Goal: Information Seeking & Learning: Check status

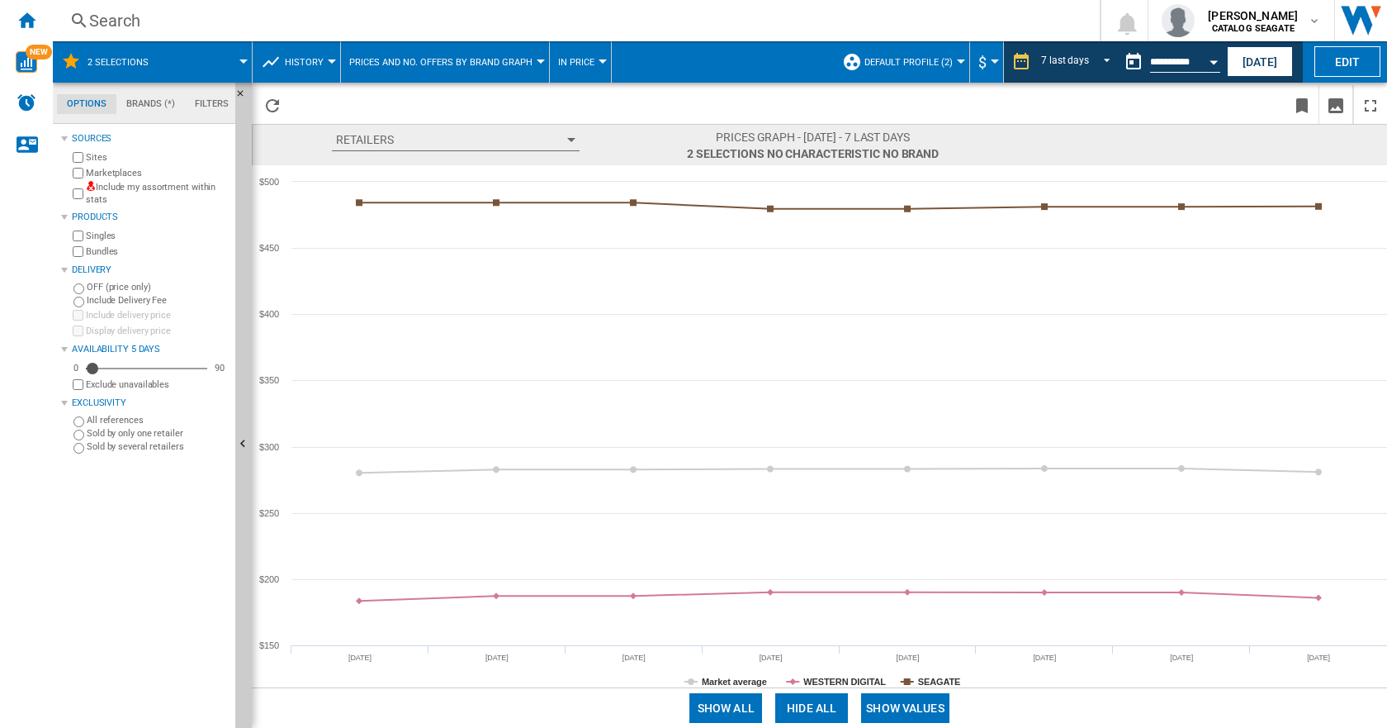
click at [108, 21] on div "Search" at bounding box center [573, 20] width 968 height 23
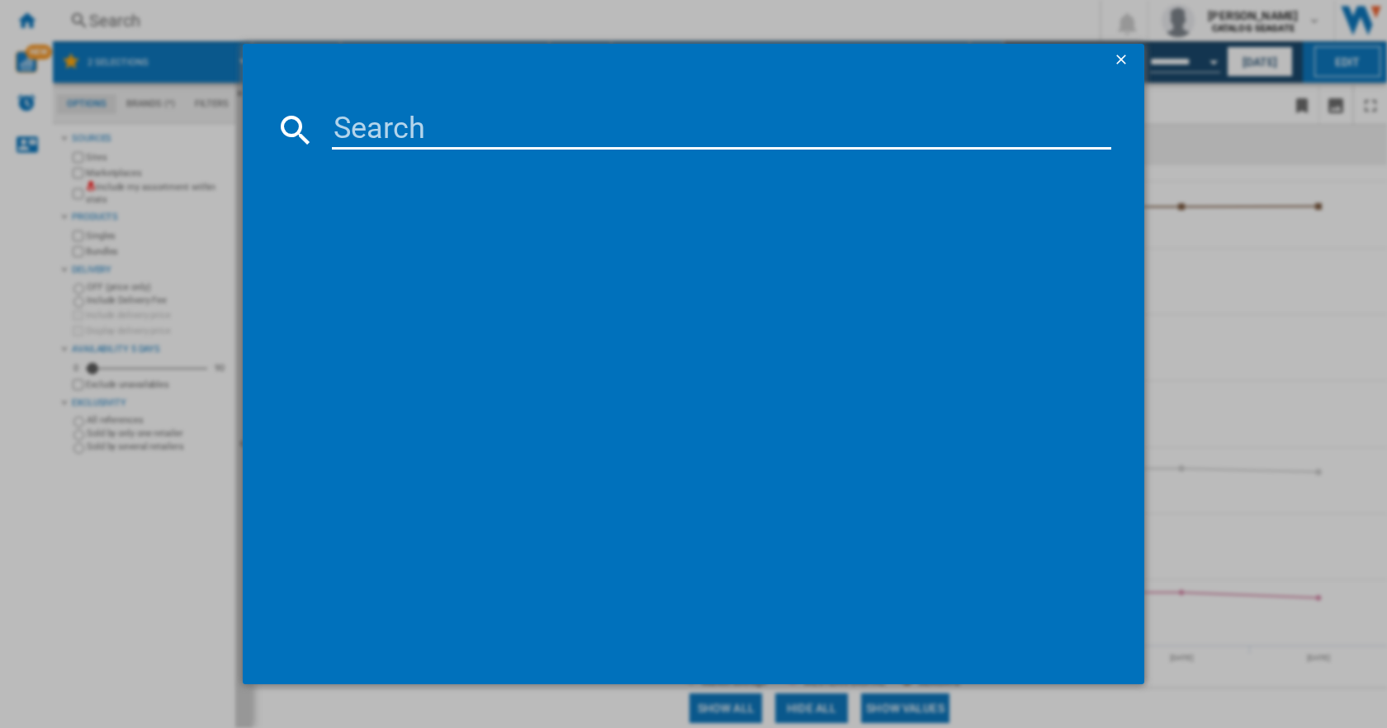
click at [1121, 53] on ng-md-icon "getI18NText('BUTTONS.CLOSE_DIALOG')" at bounding box center [1123, 61] width 20 height 20
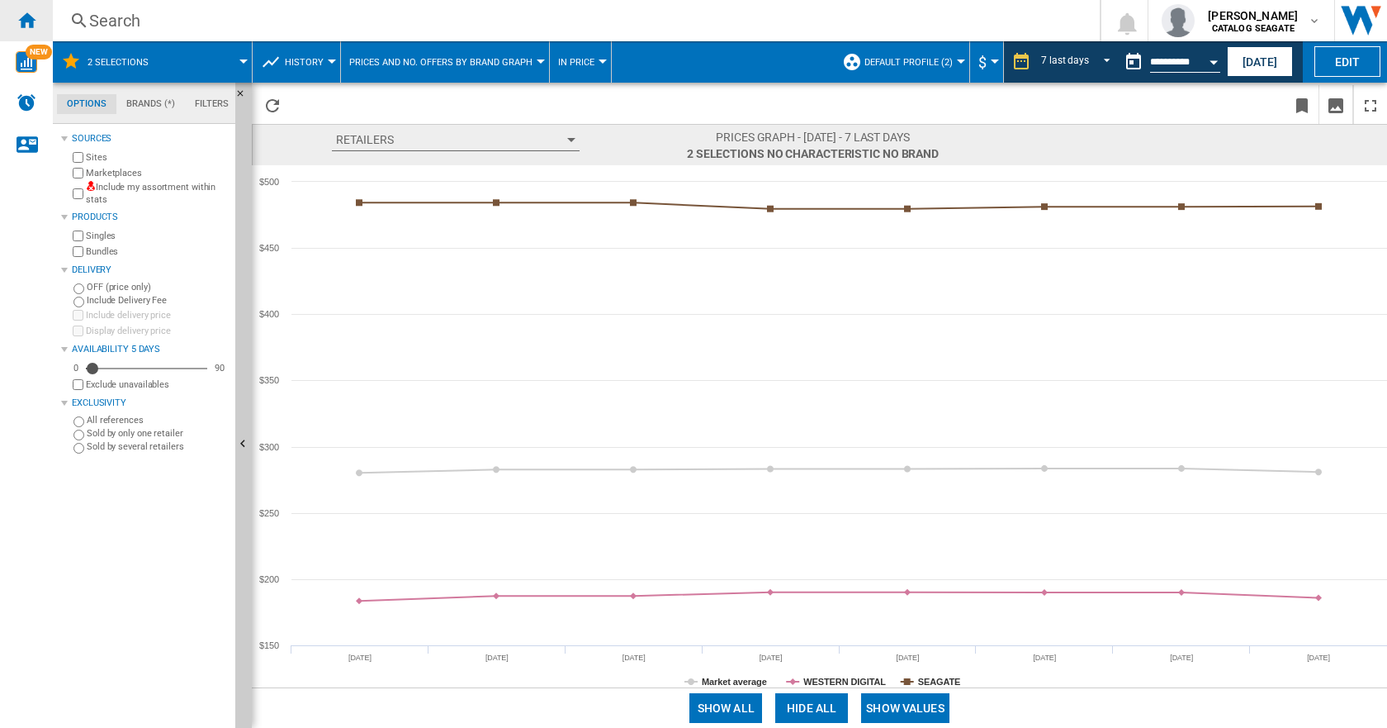
click at [26, 19] on ng-md-icon "Home" at bounding box center [27, 20] width 20 height 20
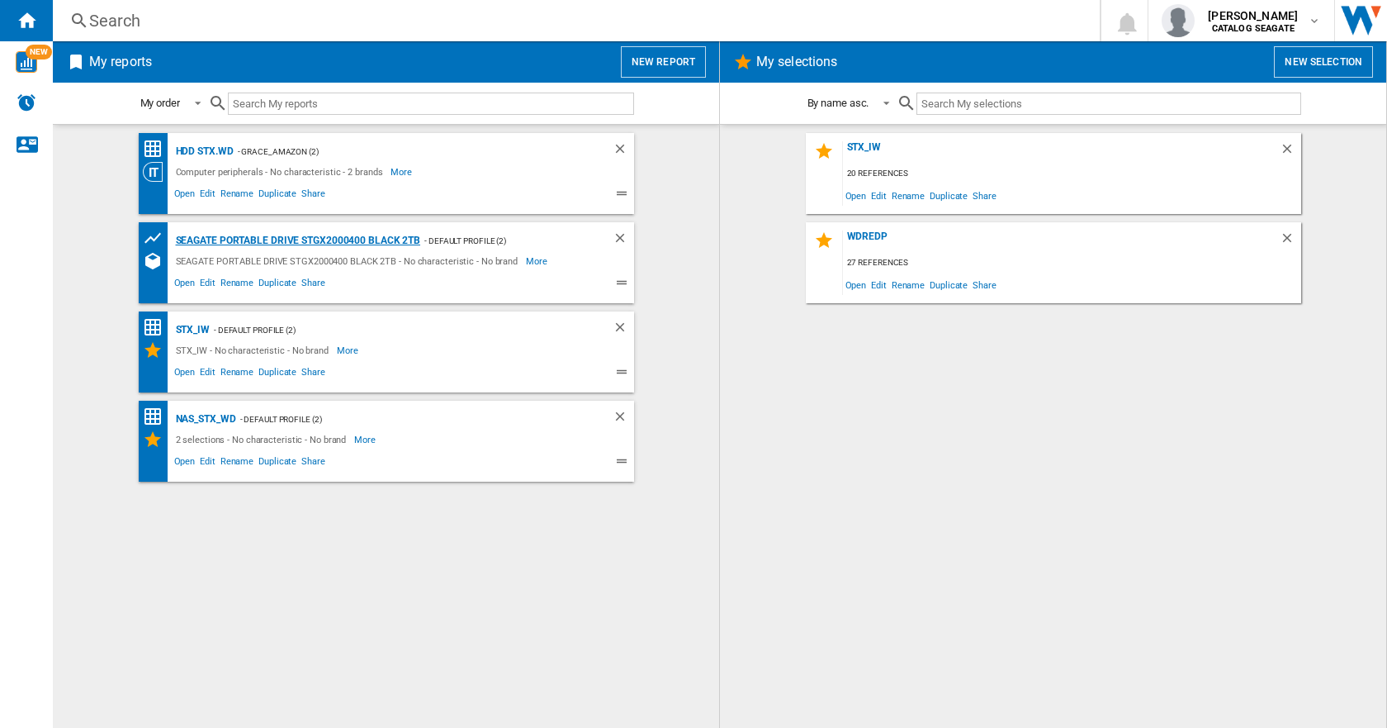
click at [286, 238] on div "SEAGATE PORTABLE DRIVE STGX2000400 BLACK 2TB" at bounding box center [296, 240] width 249 height 21
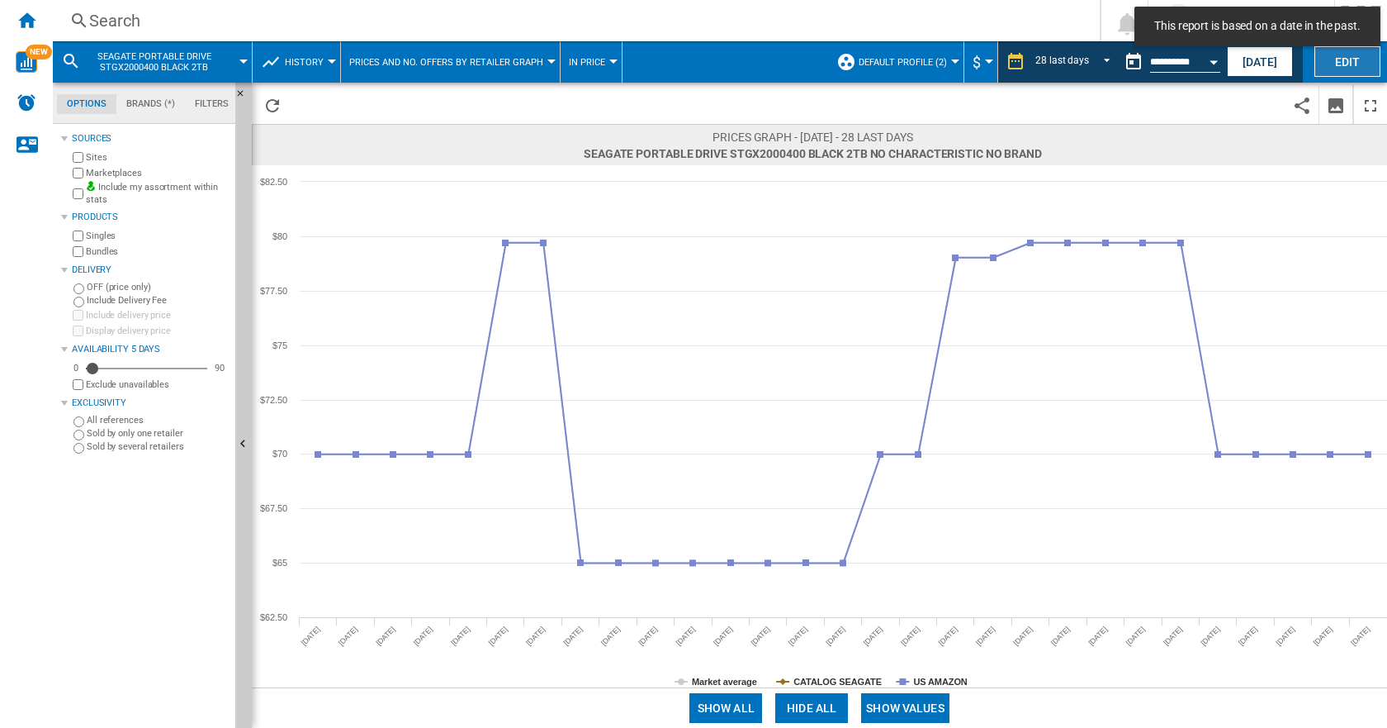
click at [1342, 61] on button "Edit" at bounding box center [1348, 61] width 66 height 31
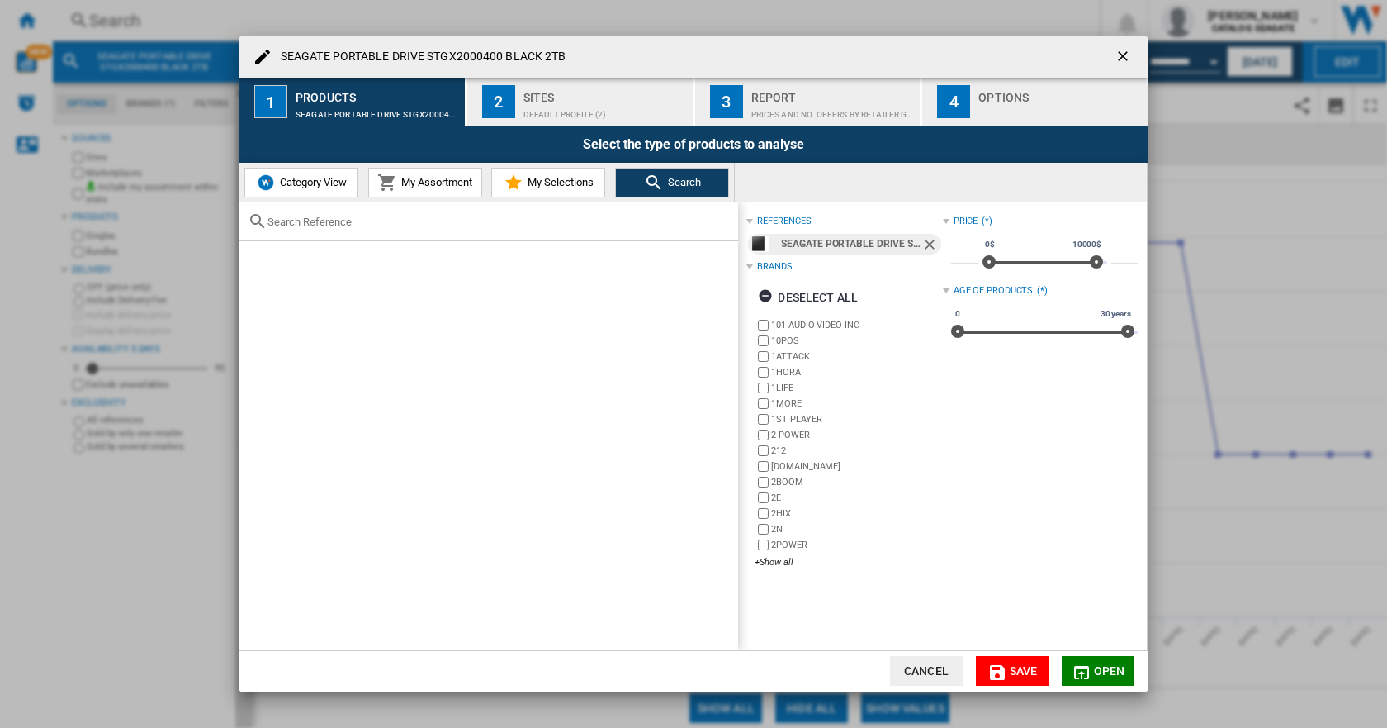
click at [1122, 48] on ng-md-icon "getI18NText('BUTTONS.CLOSE_DIALOG')" at bounding box center [1125, 58] width 20 height 20
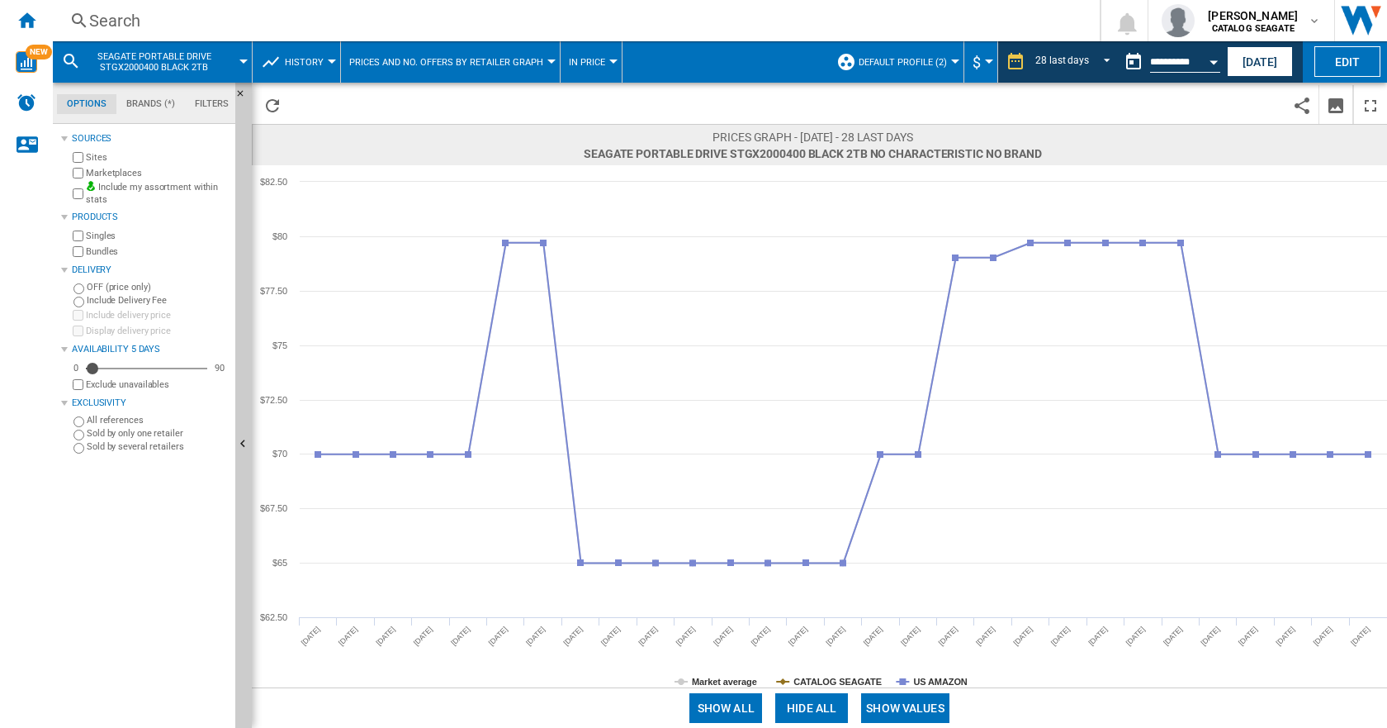
click at [953, 60] on div at bounding box center [955, 61] width 8 height 4
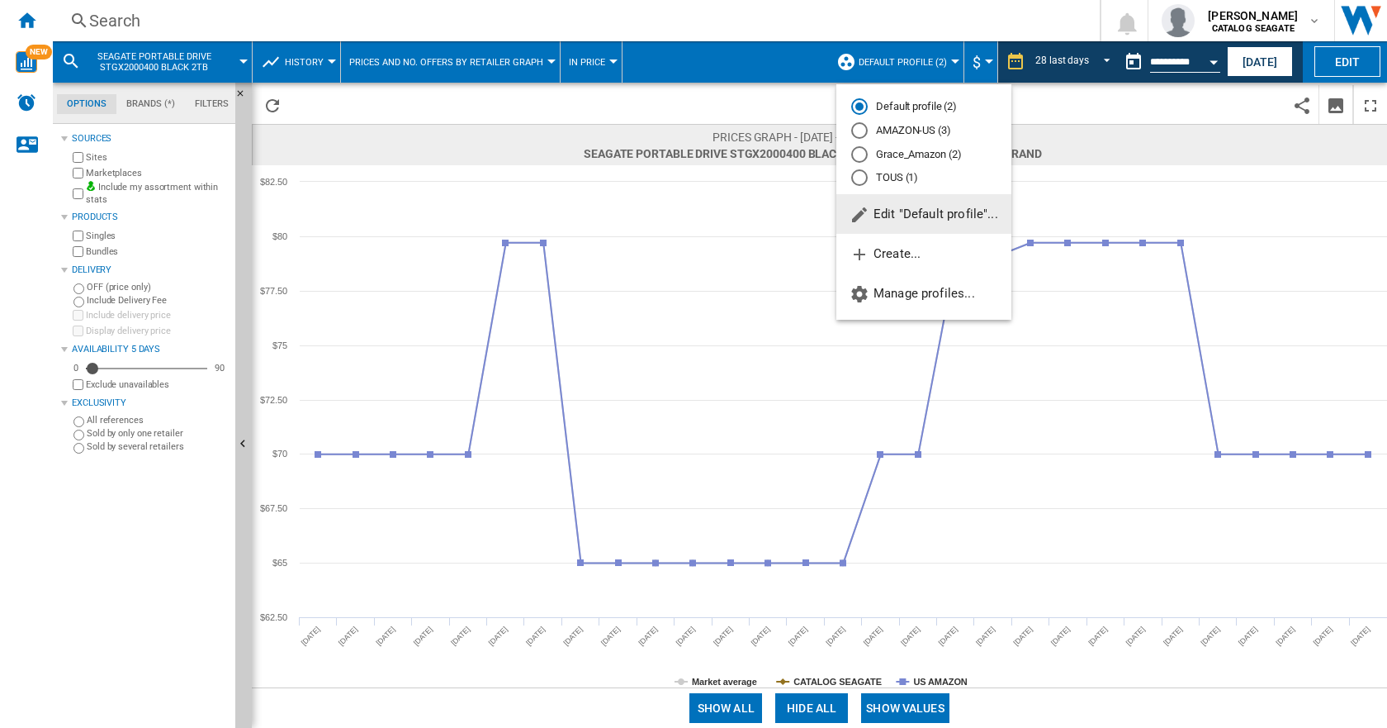
click at [921, 207] on span "Edit "Default profile"..." at bounding box center [924, 213] width 149 height 15
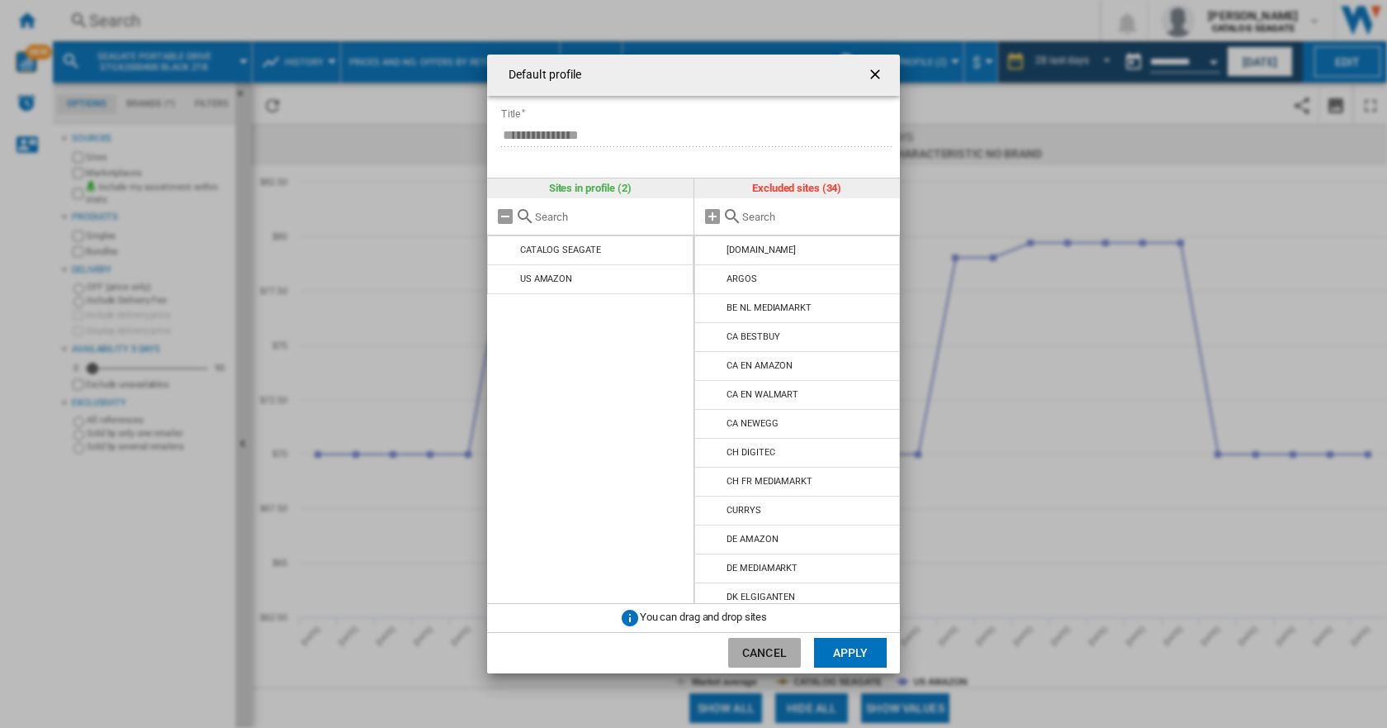
click at [741, 652] on button "Cancel" at bounding box center [764, 653] width 73 height 30
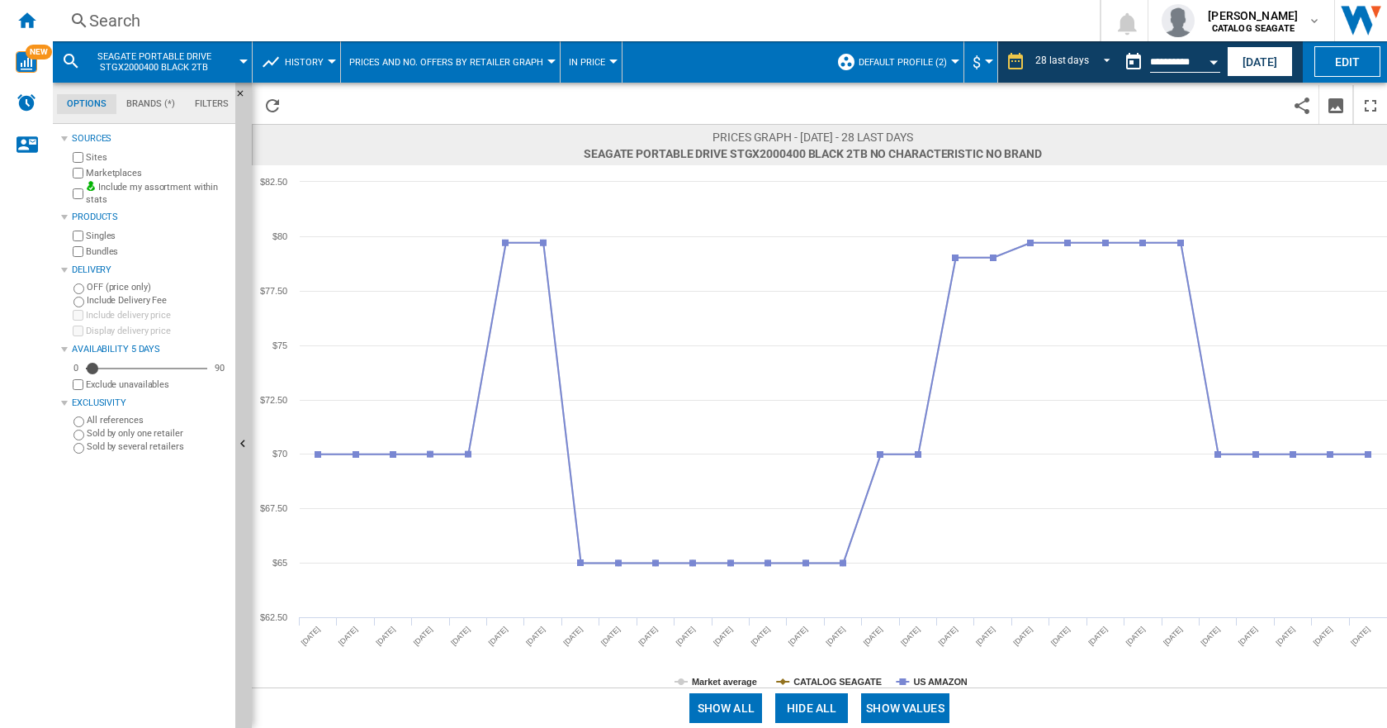
click at [328, 56] on button "History" at bounding box center [308, 61] width 47 height 41
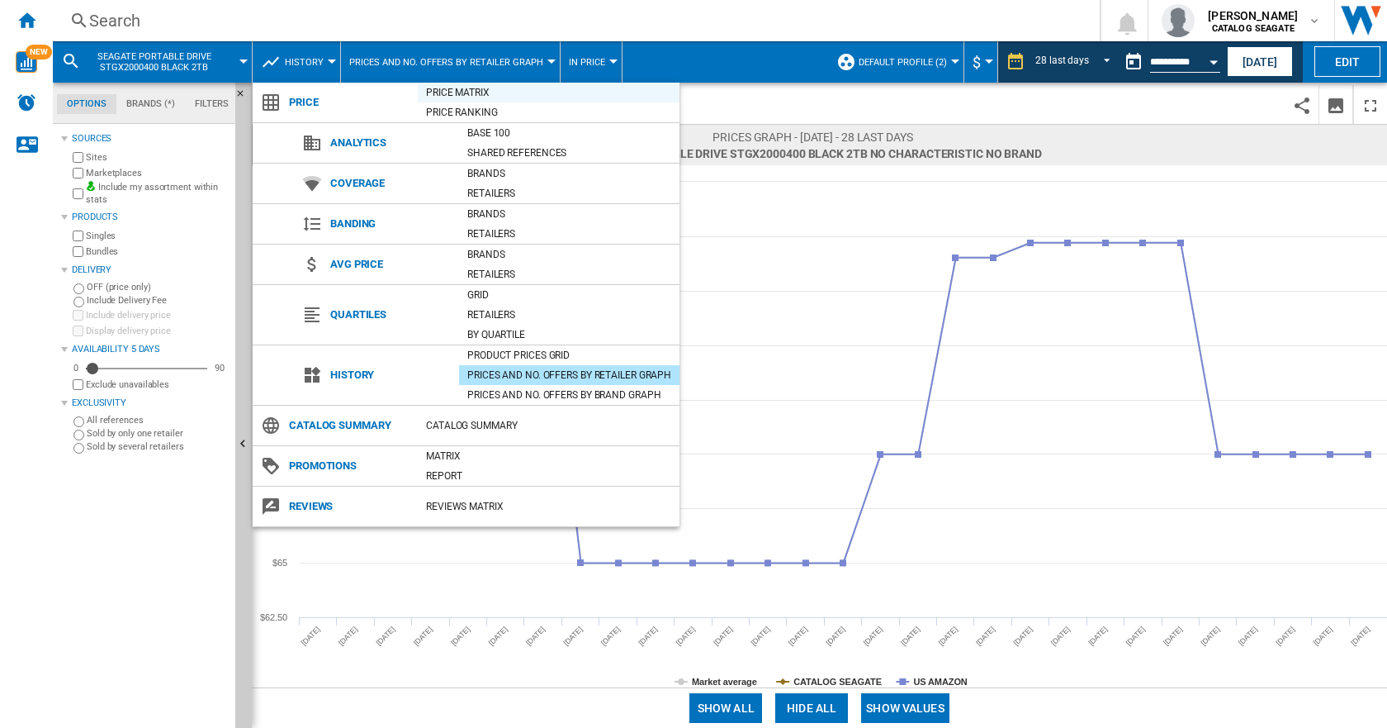
click at [479, 87] on div "Price Matrix" at bounding box center [549, 92] width 262 height 17
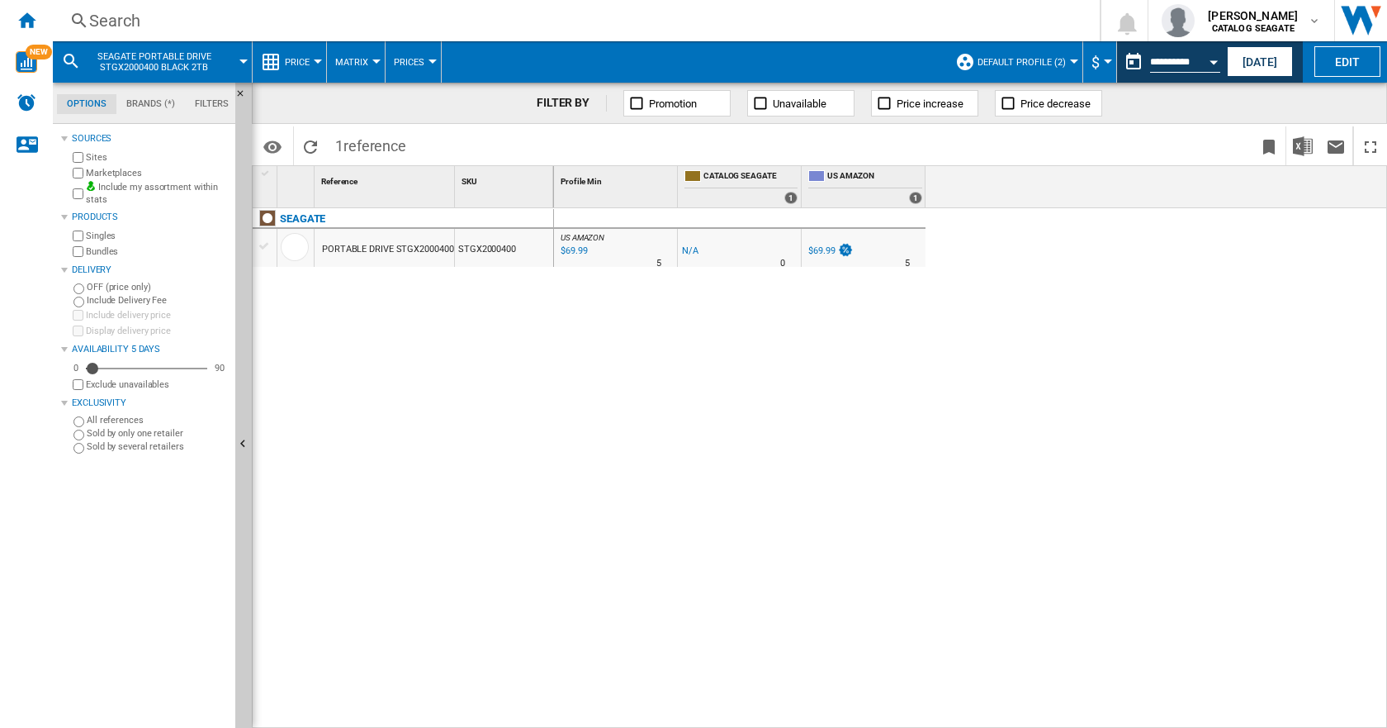
drag, startPoint x: 318, startPoint y: 248, endPoint x: 472, endPoint y: 251, distance: 153.6
click at [472, 229] on div "PORTABLE DRIVE STGX2000400 BLACK 2TB STGX2000400" at bounding box center [403, 229] width 301 height 0
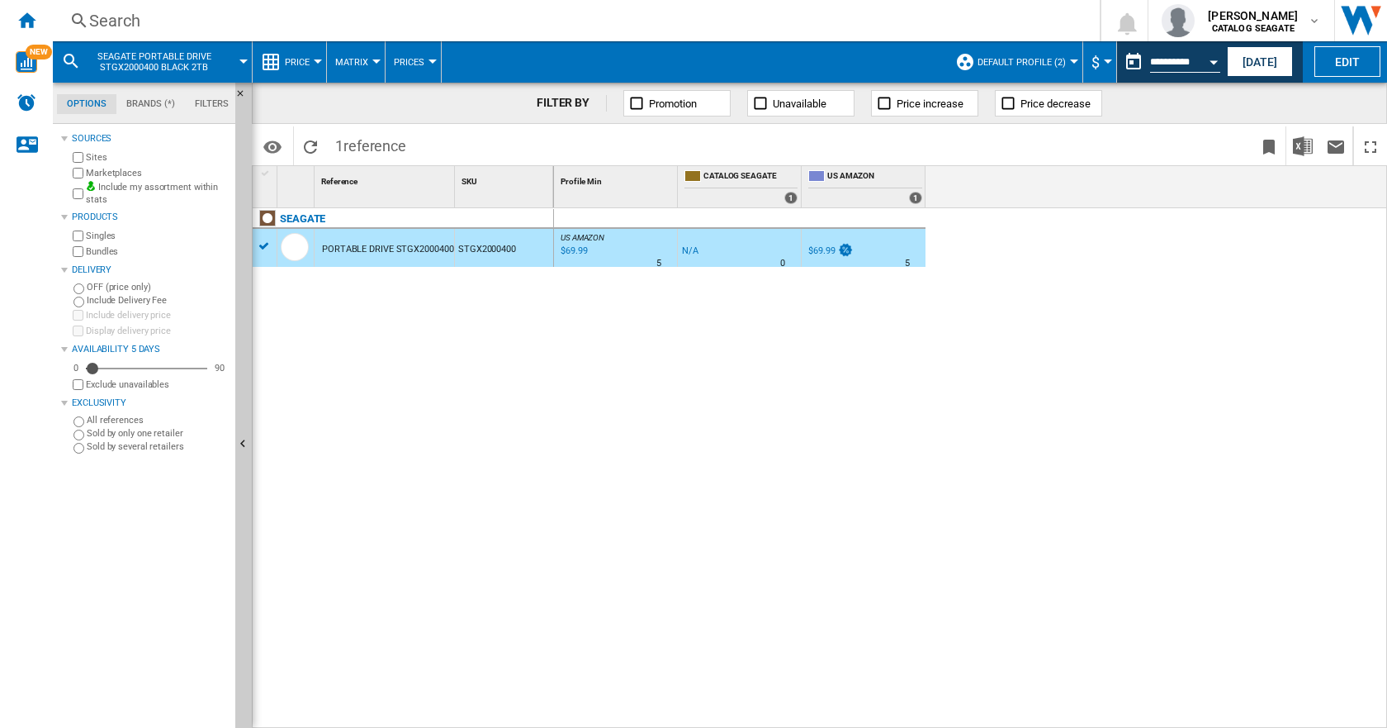
click at [444, 315] on div "SEAGATE PORTABLE DRIVE STGX2000400 BLACK 2TB STGX2000400" at bounding box center [403, 463] width 301 height 511
click at [409, 272] on div "SEAGATE PORTABLE DRIVE STGX2000400 BLACK 2TB STGX2000400" at bounding box center [403, 463] width 301 height 511
click at [192, 16] on div "Search" at bounding box center [573, 20] width 968 height 23
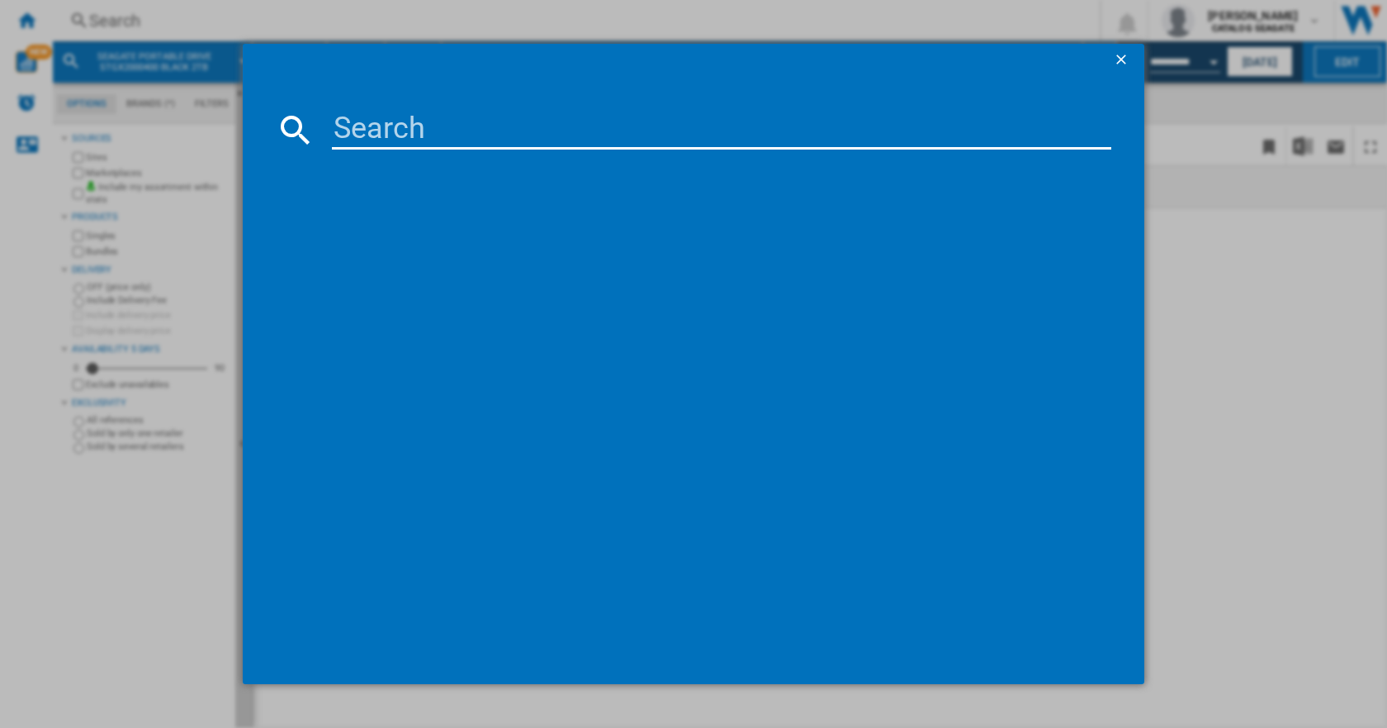
click at [1121, 56] on ng-md-icon "getI18NText('BUTTONS.CLOSE_DIALOG')" at bounding box center [1123, 61] width 20 height 20
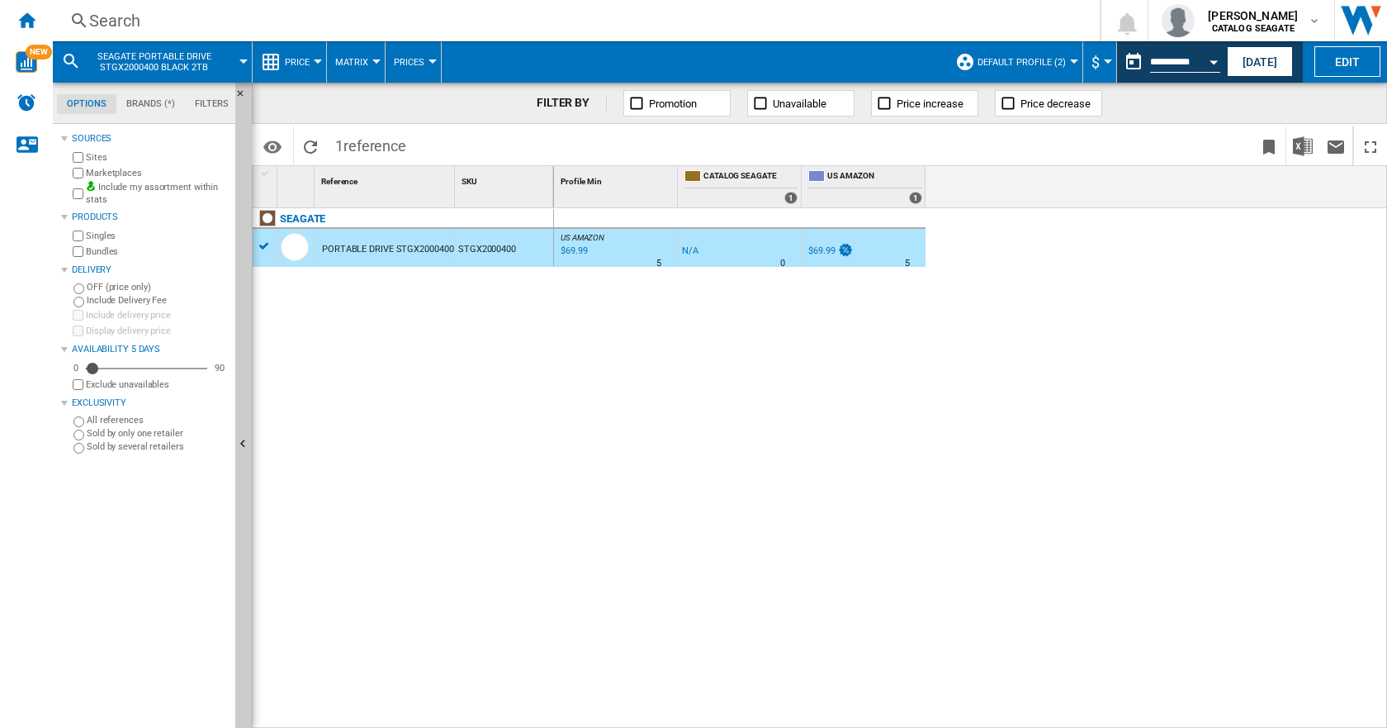
click at [312, 424] on div "SEAGATE PORTABLE DRIVE STGX2000400 BLACK 2TB STGX2000400" at bounding box center [403, 463] width 301 height 511
click at [136, 12] on div "Search" at bounding box center [573, 20] width 968 height 23
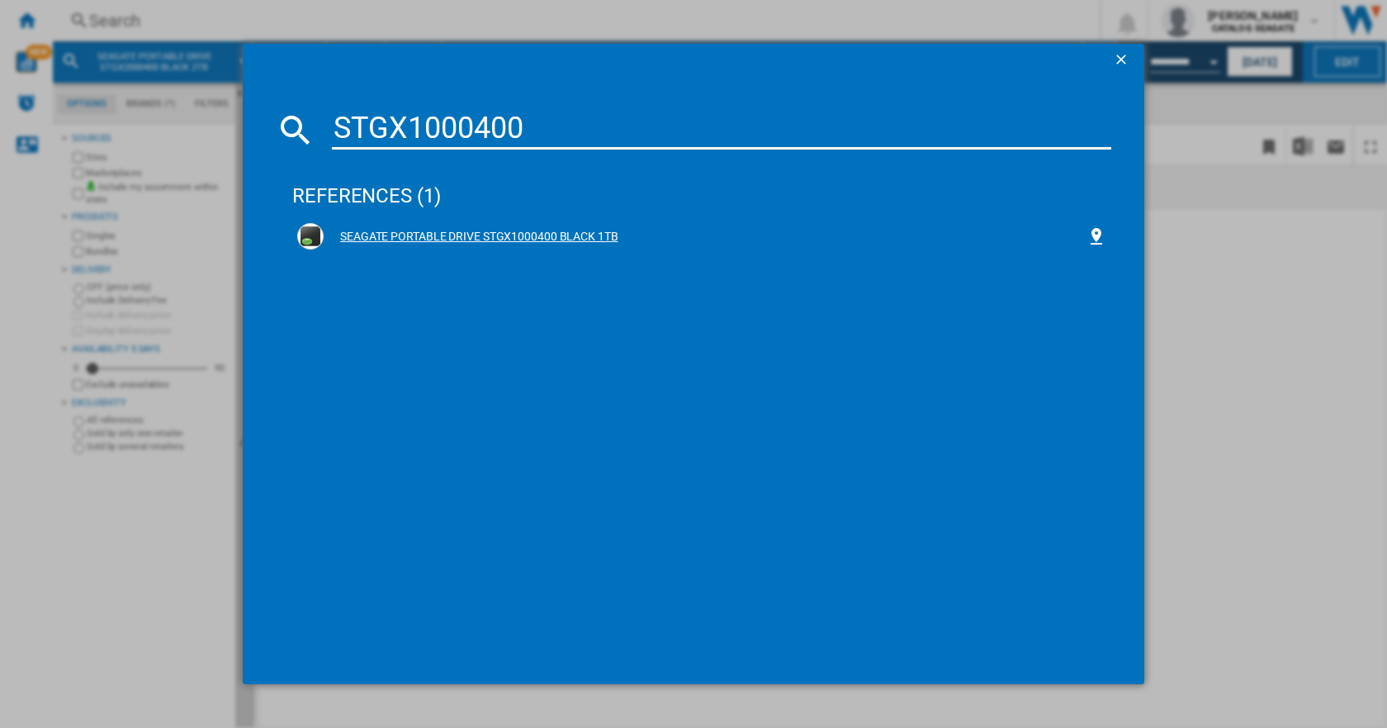
type input "STGX1000400"
click at [358, 229] on div "SEAGATE PORTABLE DRIVE STGX1000400 BLACK 1TB" at bounding box center [705, 237] width 763 height 17
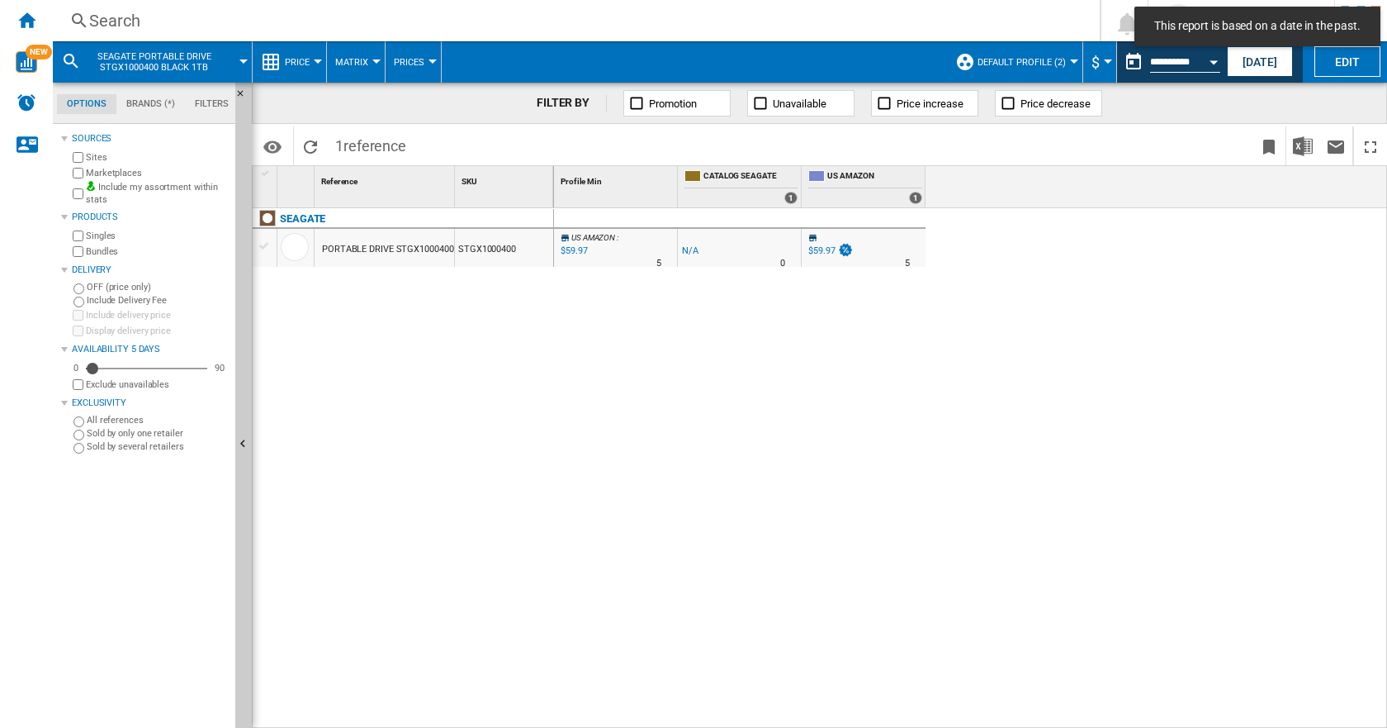
click at [472, 317] on div "SEAGATE PORTABLE DRIVE STGX1000400 BLACK 1TB STGX1000400" at bounding box center [403, 463] width 301 height 511
click at [290, 57] on span "Price" at bounding box center [297, 62] width 25 height 11
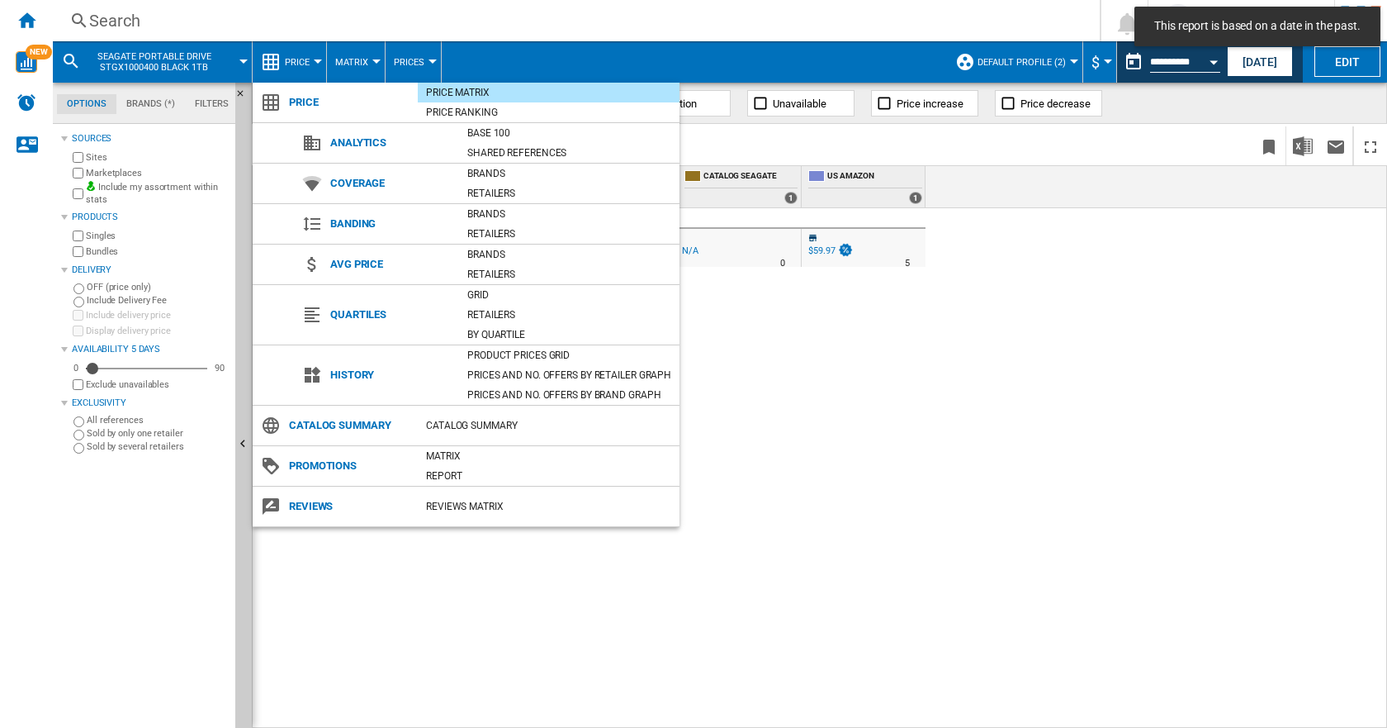
click at [410, 717] on md-backdrop at bounding box center [693, 364] width 1387 height 728
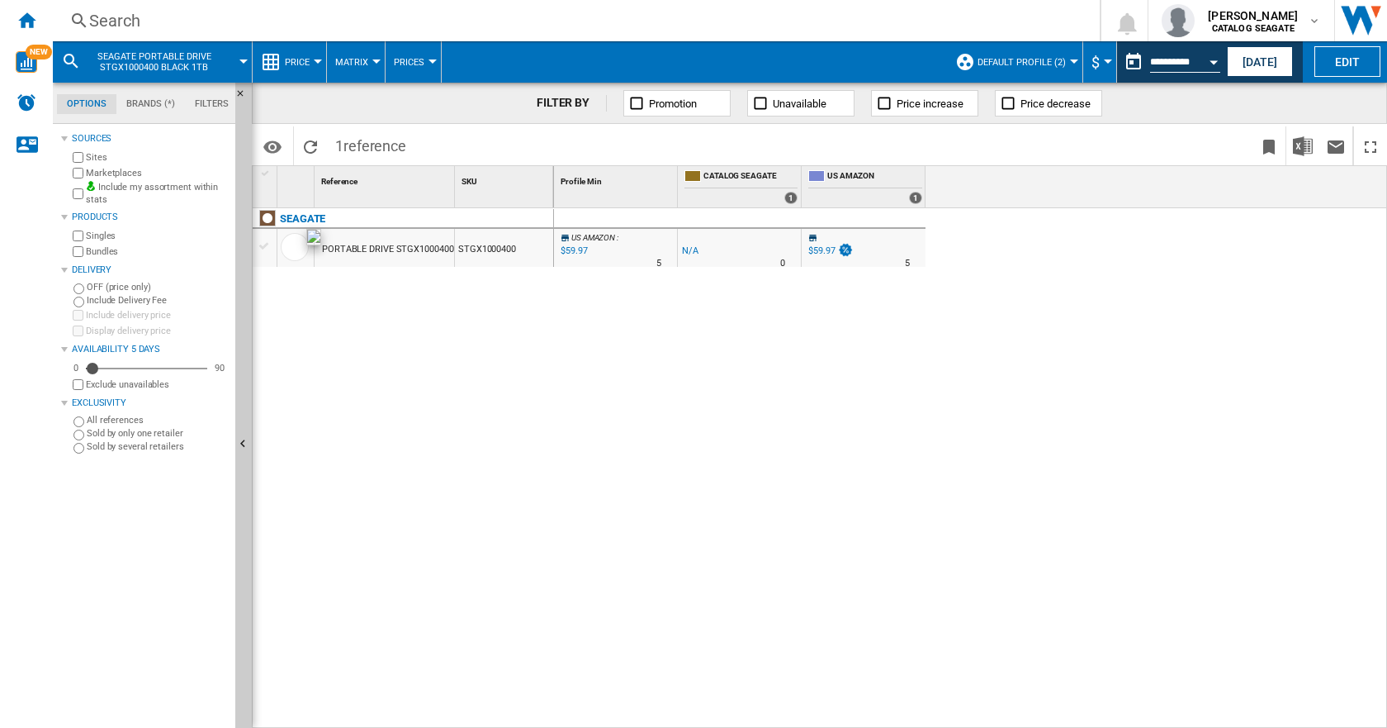
click at [282, 244] on div at bounding box center [295, 247] width 28 height 28
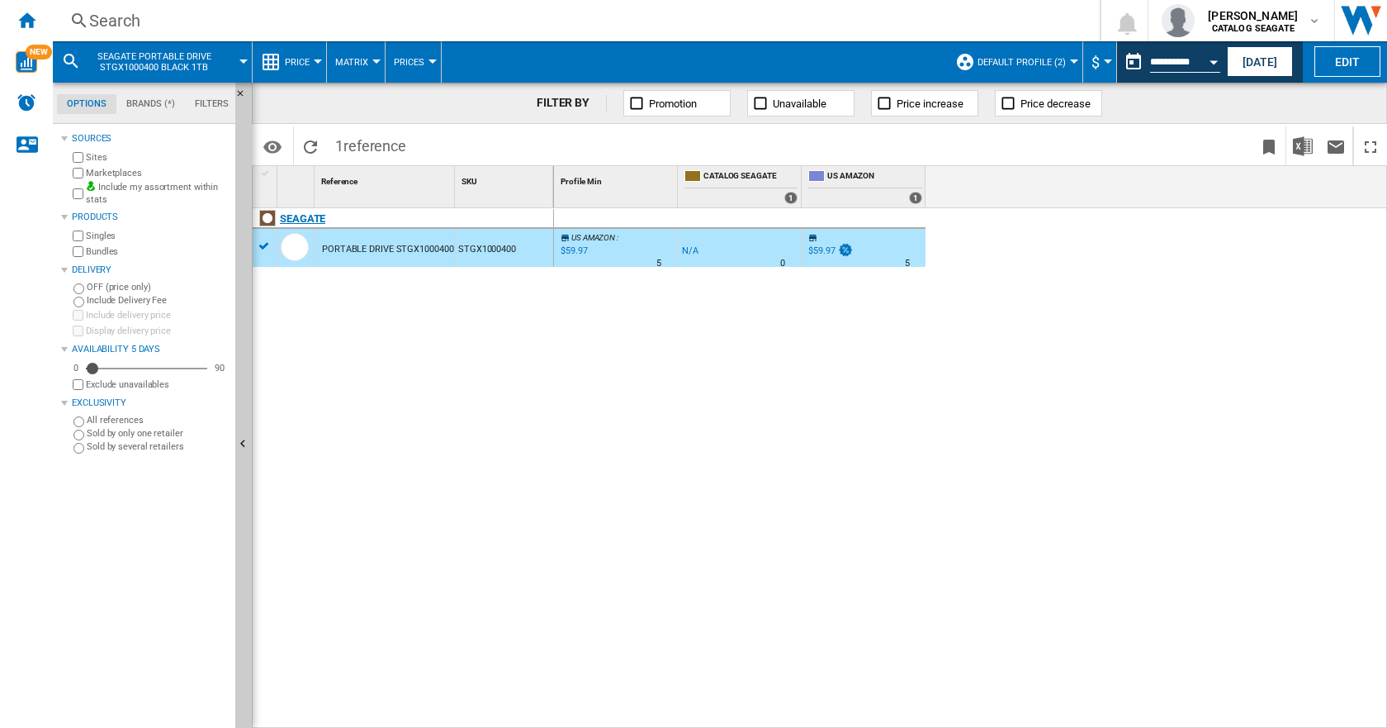
click at [261, 235] on div "SEAGATE" at bounding box center [406, 228] width 301 height 38
click at [312, 358] on div "SEAGATE PORTABLE DRIVE STGX1000400 BLACK 1TB STGX1000400" at bounding box center [403, 463] width 301 height 511
click at [356, 58] on span "Matrix" at bounding box center [351, 62] width 33 height 11
click at [298, 54] on md-backdrop at bounding box center [693, 364] width 1387 height 728
click at [314, 59] on button "Price" at bounding box center [301, 61] width 33 height 41
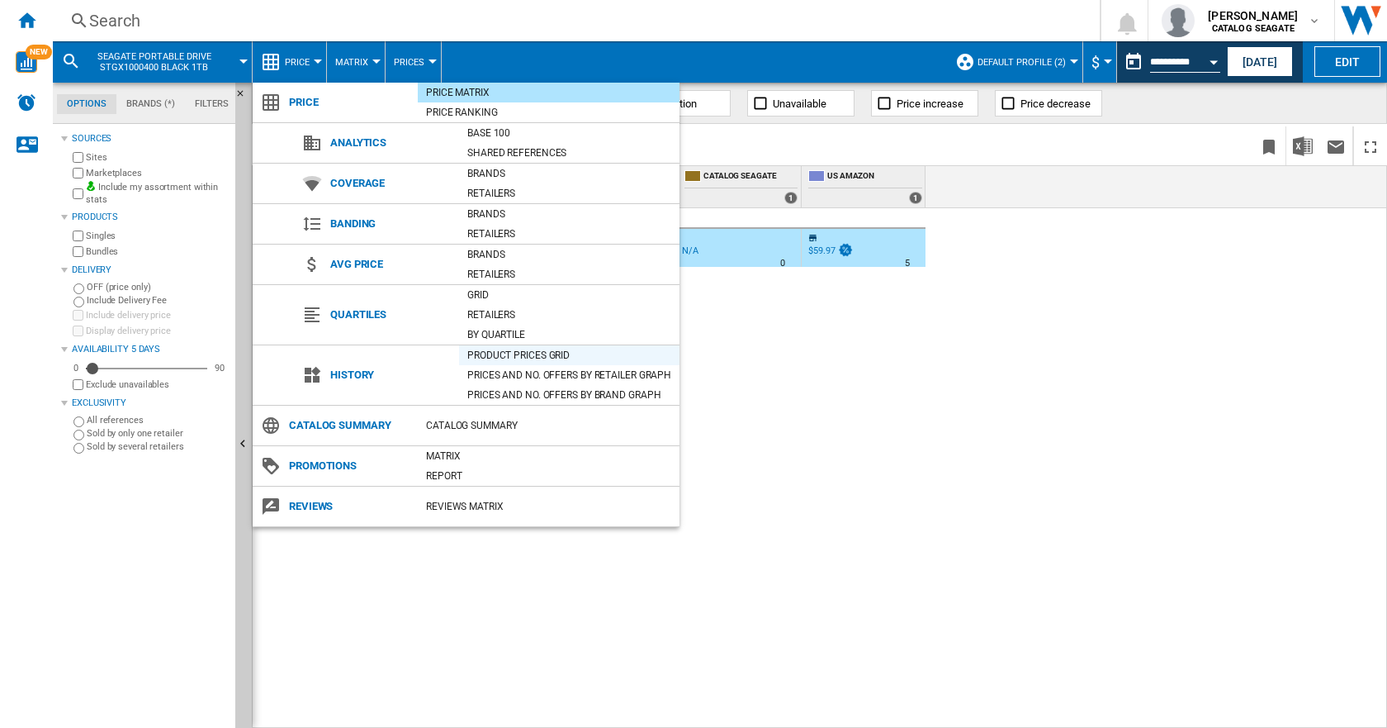
click at [519, 349] on div "Product prices grid" at bounding box center [569, 355] width 220 height 17
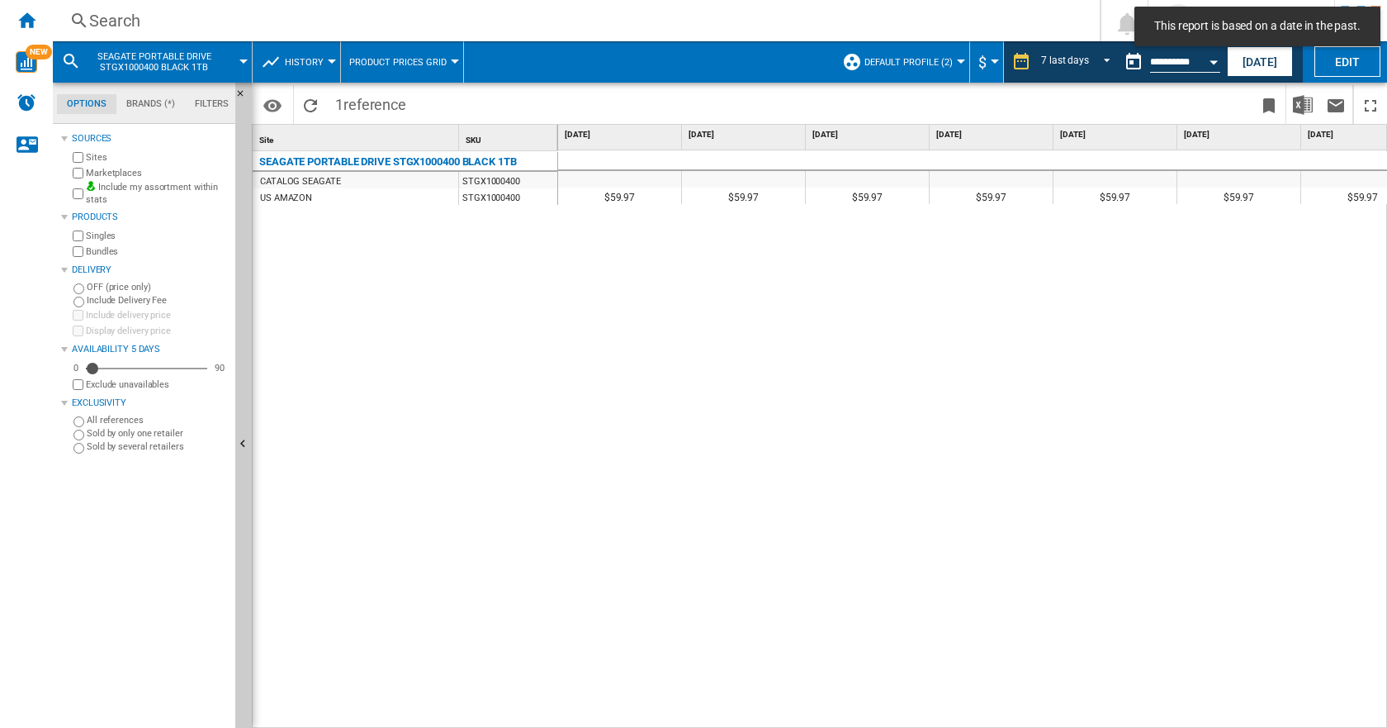
click at [322, 55] on button "History" at bounding box center [308, 61] width 47 height 41
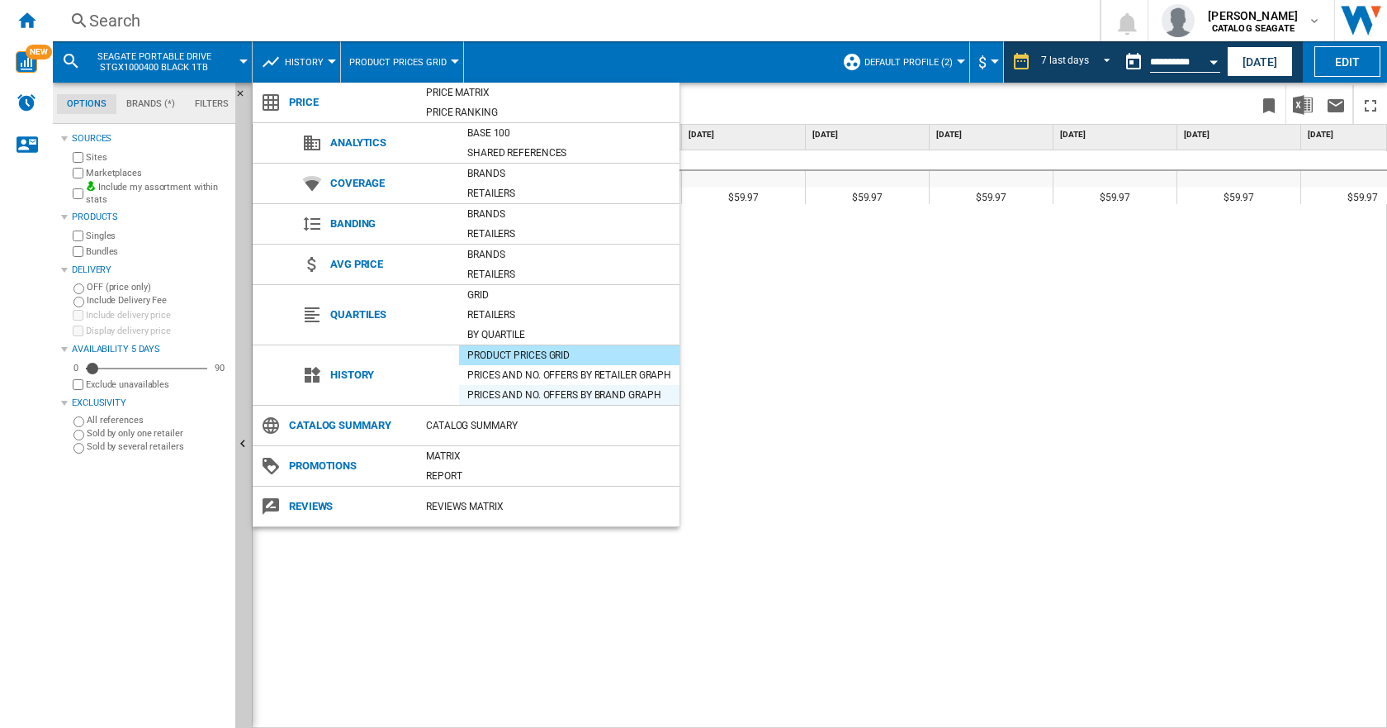
click at [536, 395] on div "Prices and No. offers by brand graph" at bounding box center [569, 394] width 220 height 17
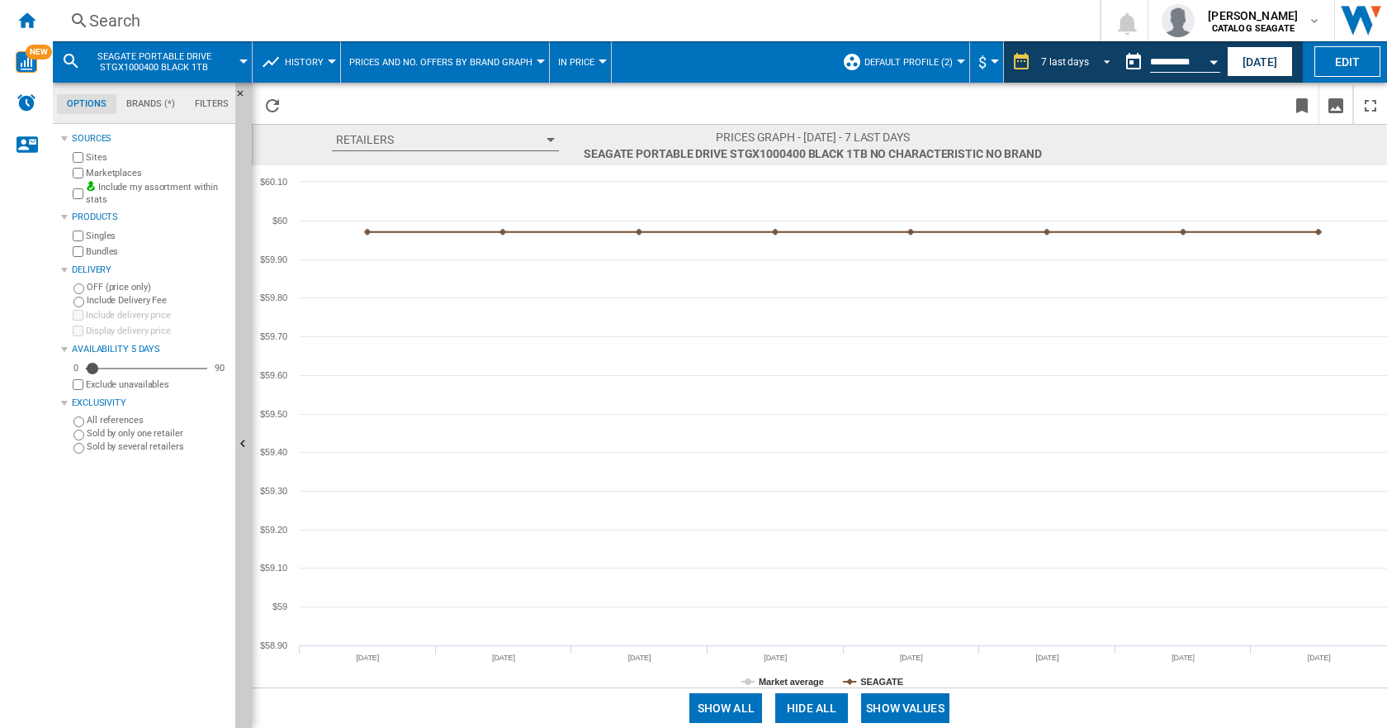
click at [1102, 58] on span "REPORTS.WIZARD.STEPS.REPORT.STEPS.REPORT_OPTIONS.PERIOD: 7 last days" at bounding box center [1103, 60] width 20 height 15
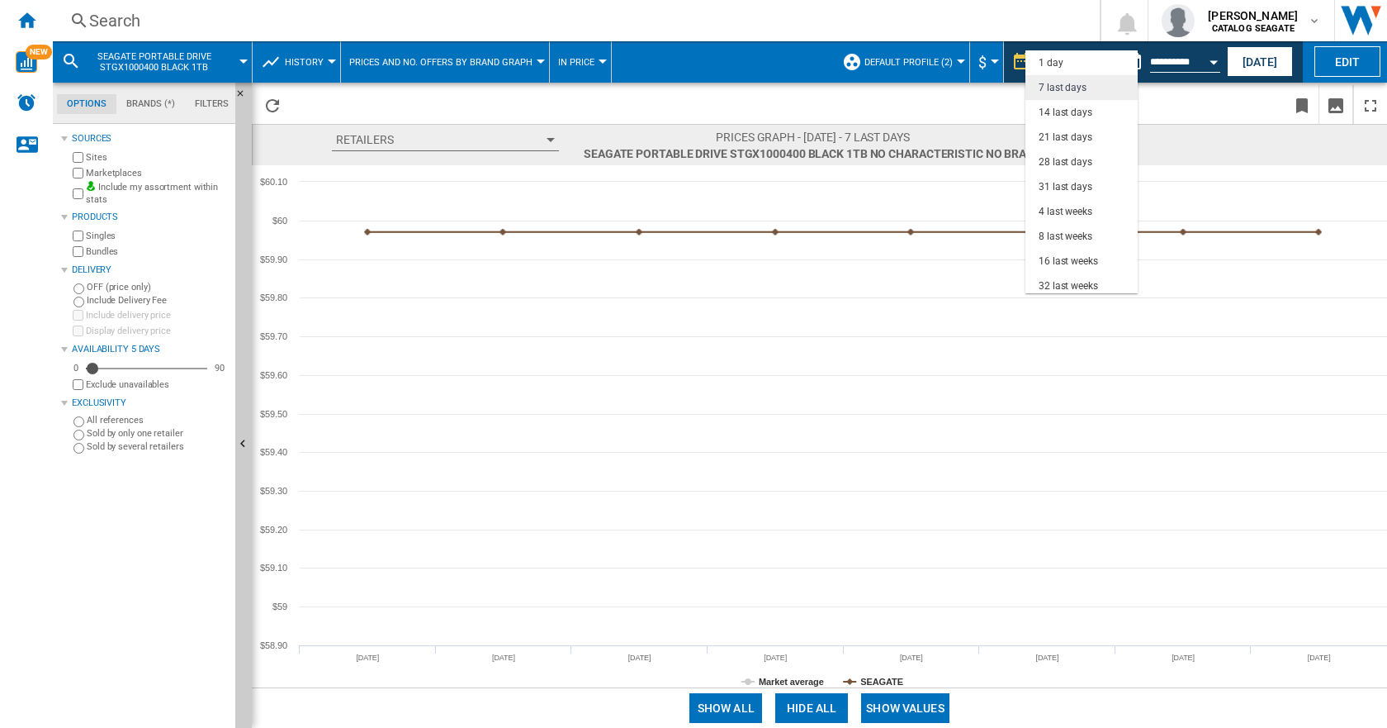
scroll to position [25, 0]
click at [1068, 279] on div "3 last months" at bounding box center [1069, 286] width 61 height 14
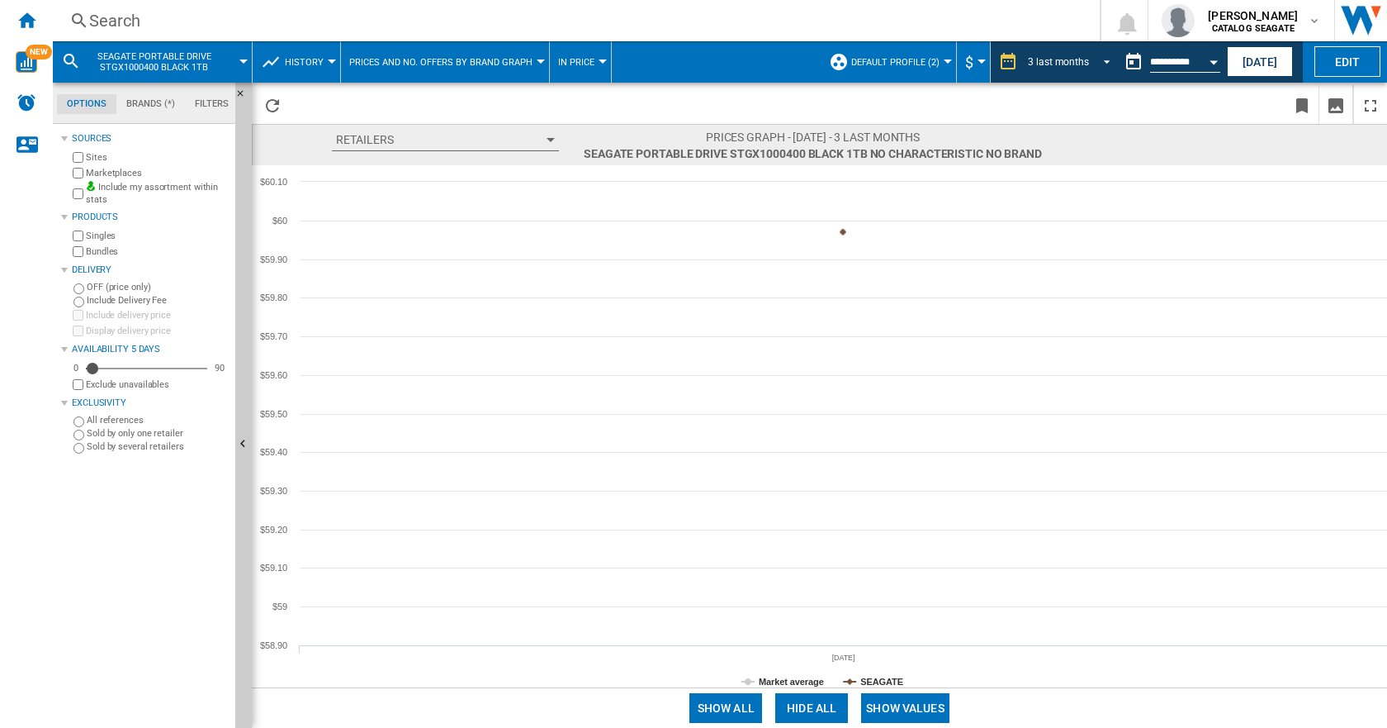
click at [1103, 60] on span "REPORTS.WIZARD.STEPS.REPORT.STEPS.REPORT_OPTIONS.PERIOD: 3 last months" at bounding box center [1103, 60] width 20 height 15
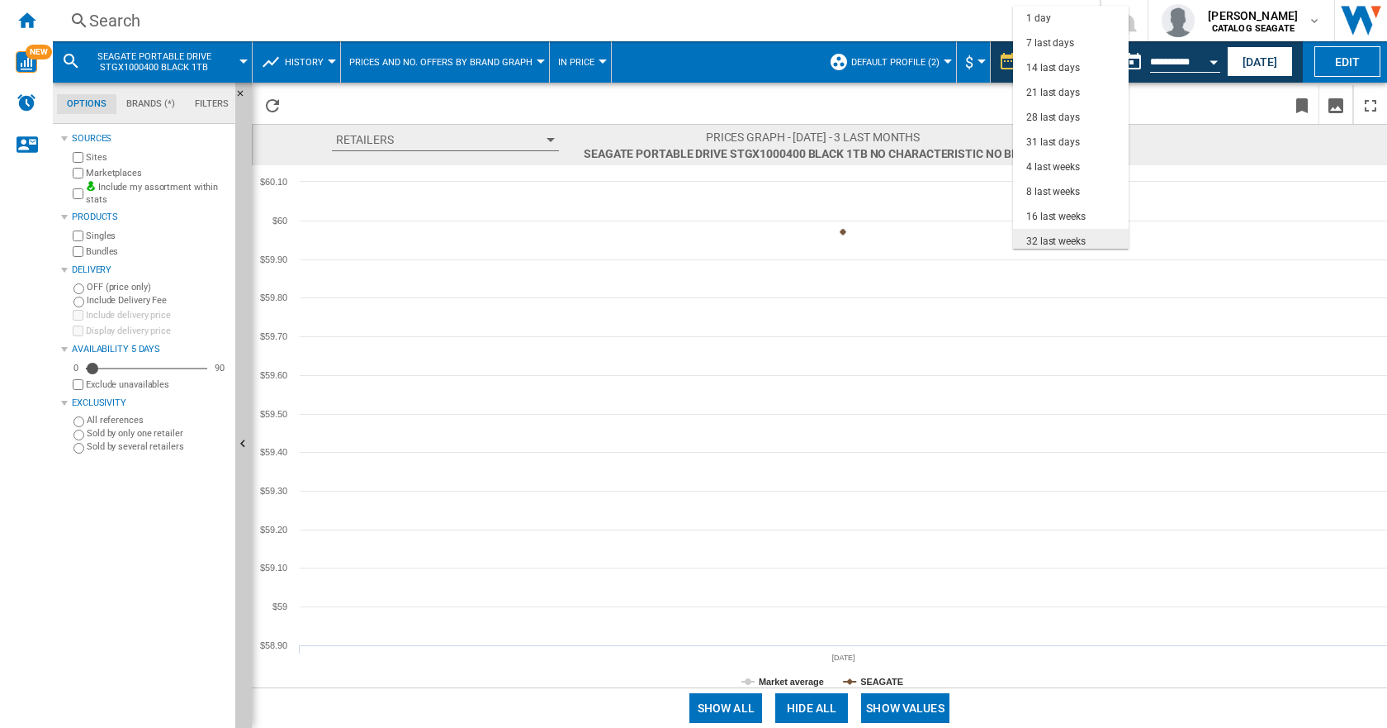
scroll to position [104, 0]
click at [1054, 112] on div "16 last weeks" at bounding box center [1055, 113] width 59 height 14
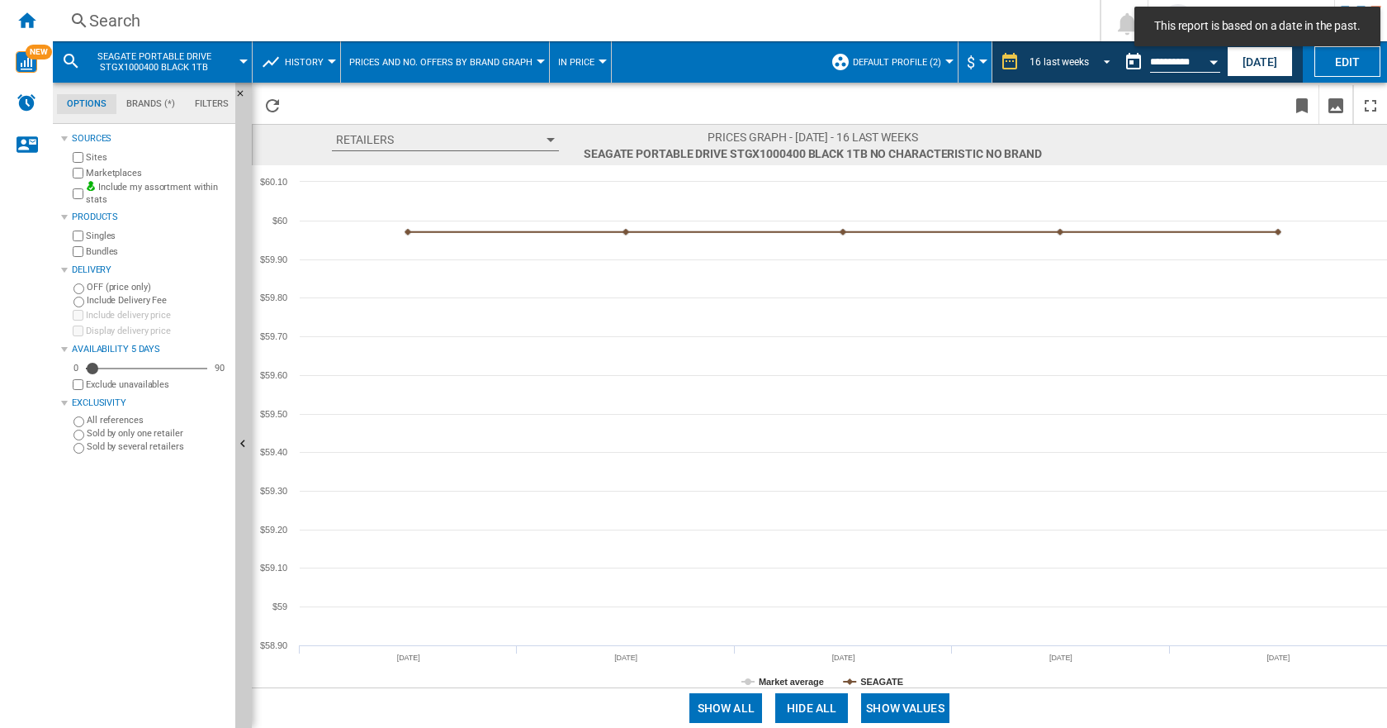
click at [1102, 59] on span "REPORTS.WIZARD.STEPS.REPORT.STEPS.REPORT_OPTIONS.PERIOD: 16 last weeks" at bounding box center [1103, 60] width 20 height 15
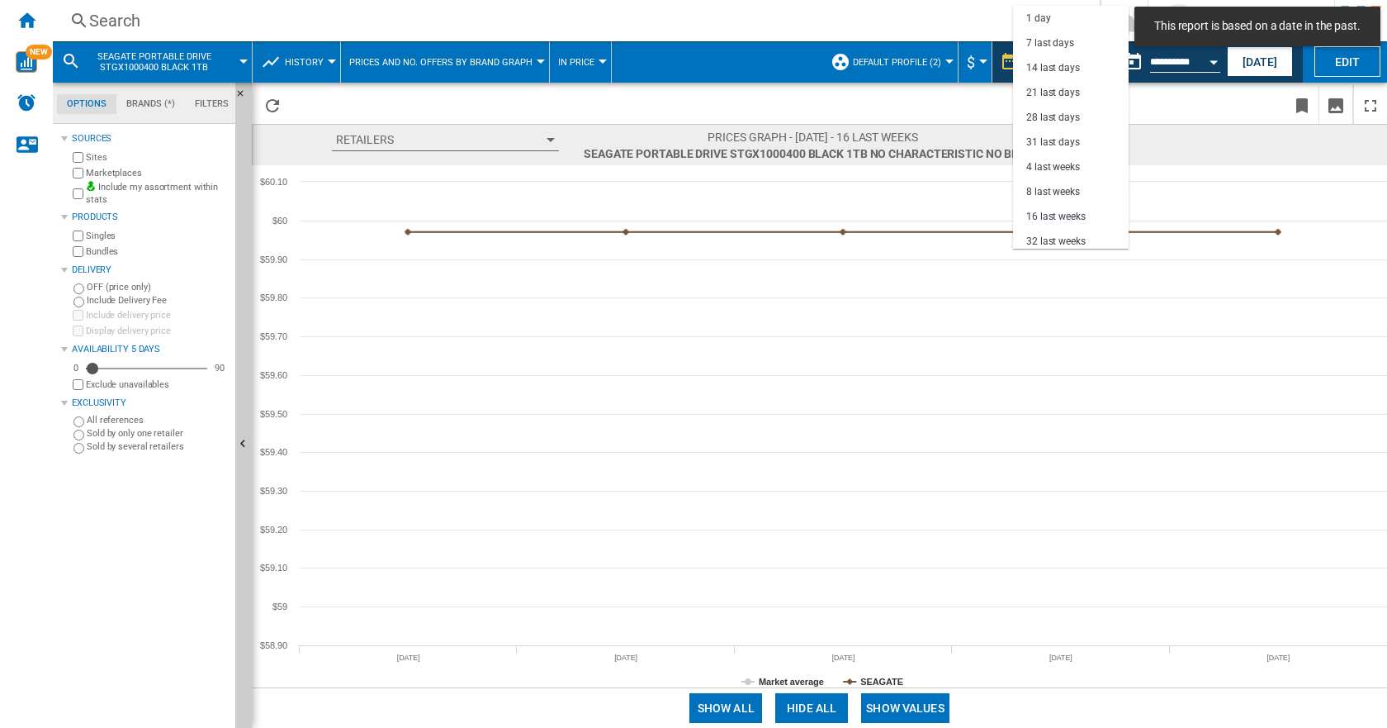
scroll to position [104, 0]
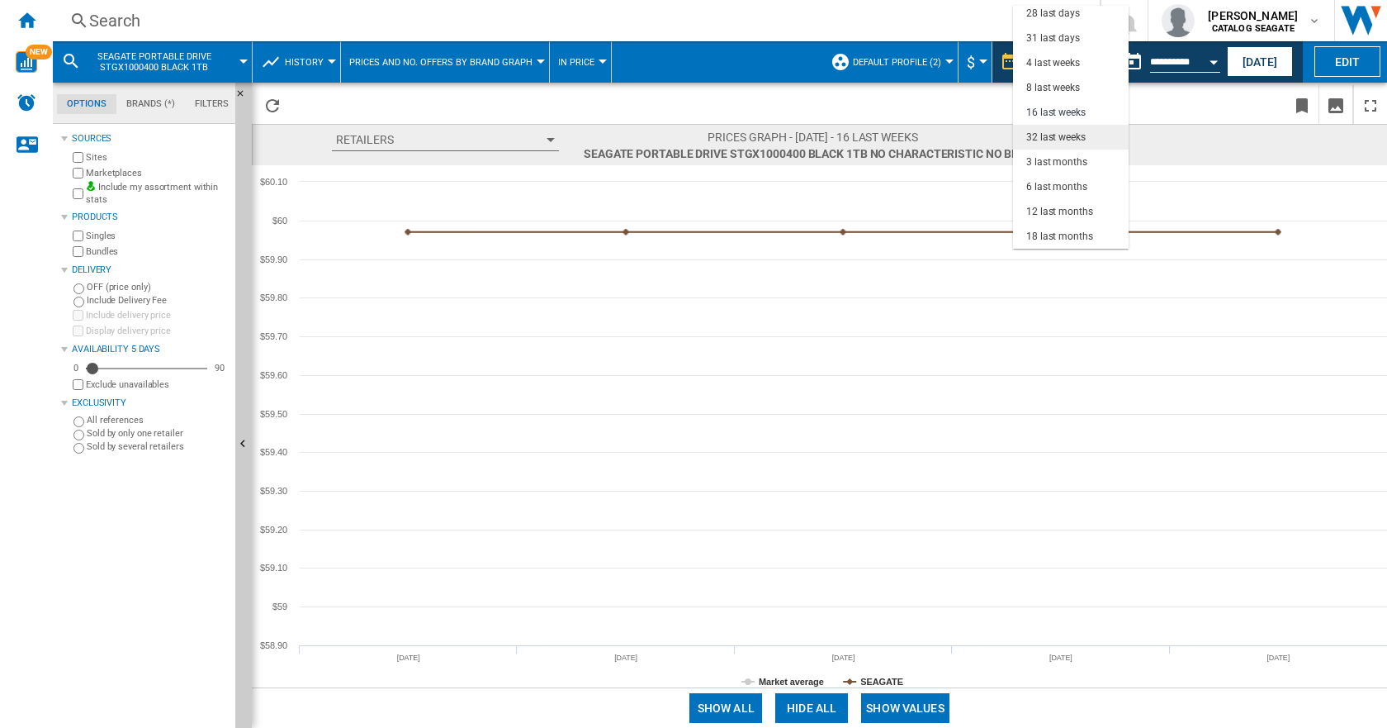
click at [1057, 134] on div "32 last weeks" at bounding box center [1055, 137] width 59 height 14
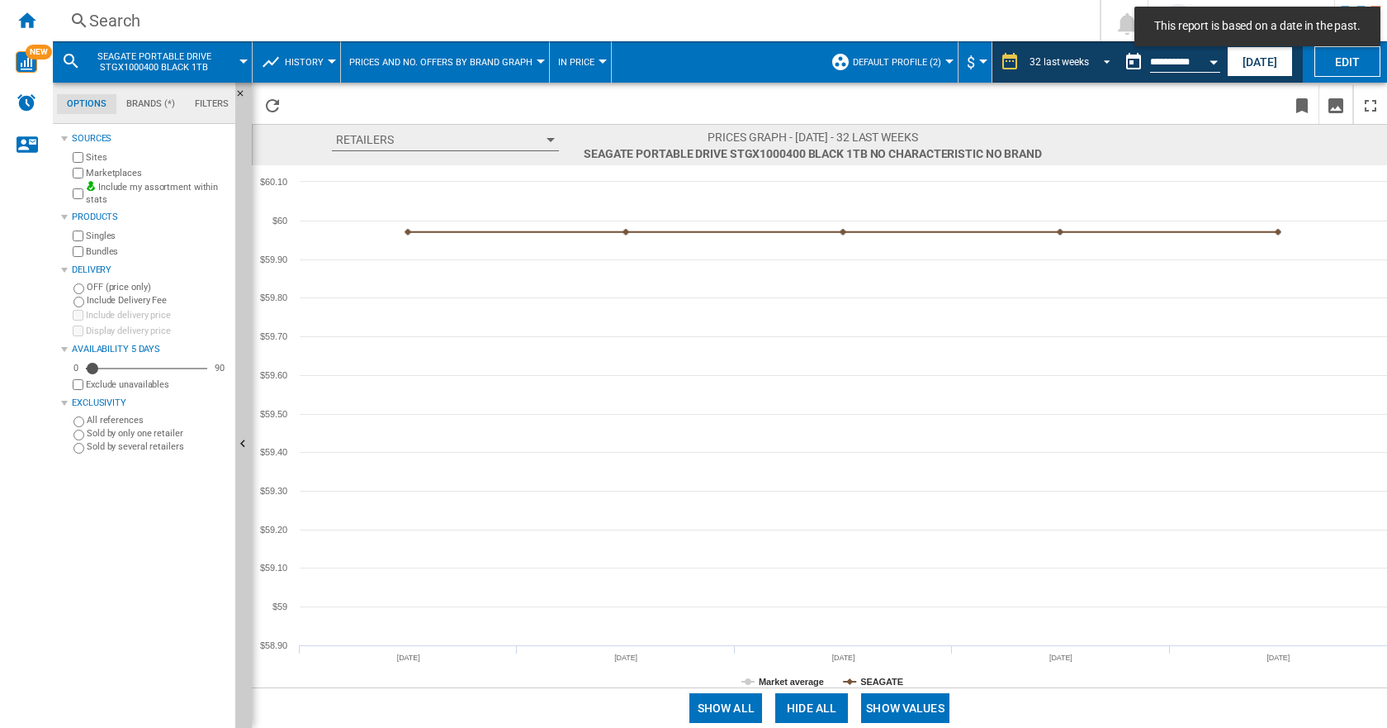
click at [1102, 59] on span "REPORTS.WIZARD.STEPS.REPORT.STEPS.REPORT_OPTIONS.PERIOD: 32 last weeks" at bounding box center [1103, 60] width 20 height 15
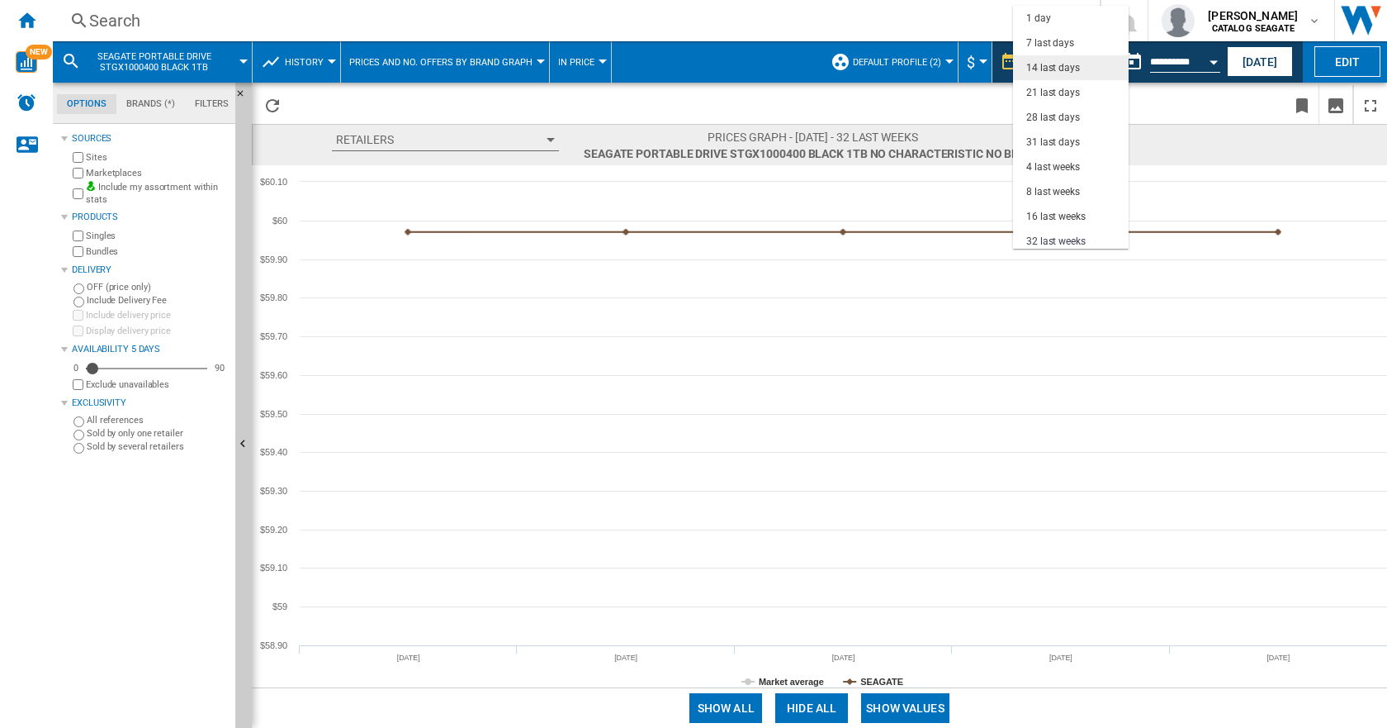
drag, startPoint x: 1044, startPoint y: 63, endPoint x: 1031, endPoint y: 86, distance: 26.2
click at [1044, 64] on div "14 last days" at bounding box center [1053, 68] width 54 height 14
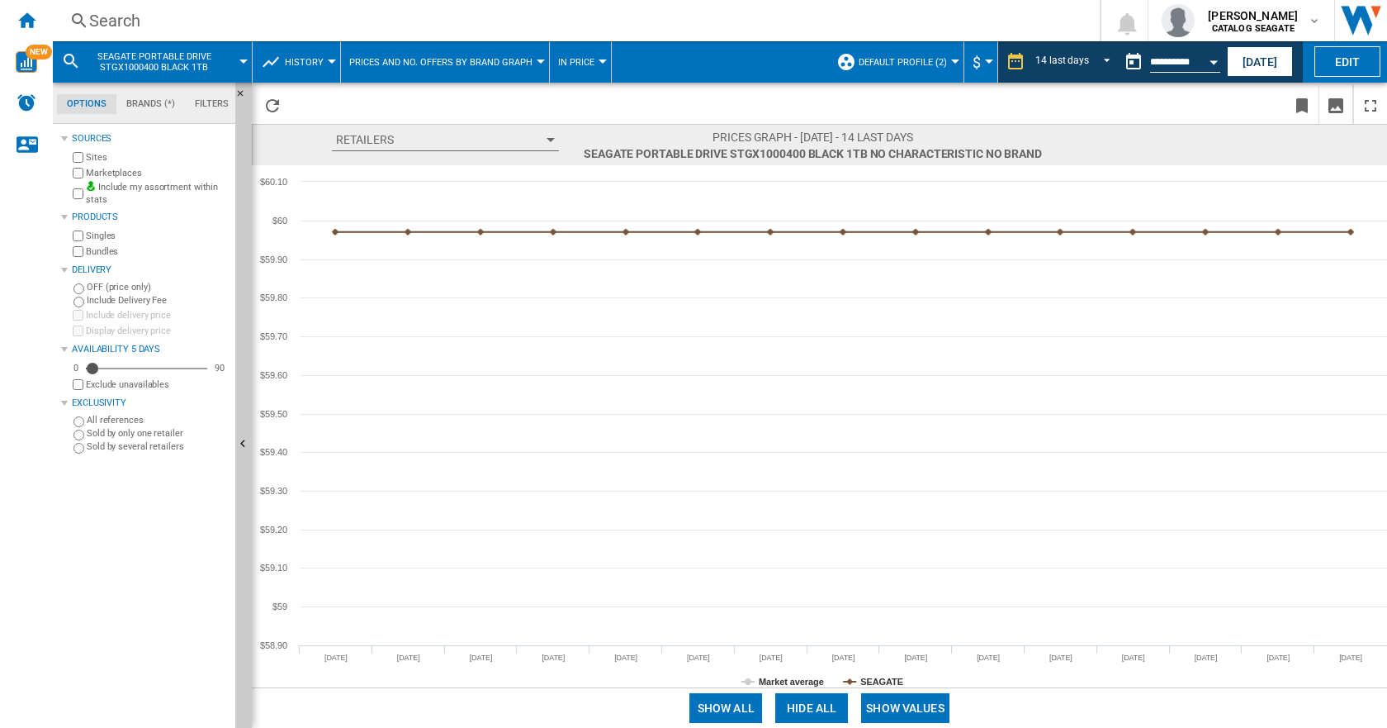
click at [130, 533] on div "Sources Sites Marketplaces Include my assortment within stats Products Singles …" at bounding box center [145, 428] width 168 height 600
click at [1103, 51] on md-select-value "14 last days" at bounding box center [1075, 62] width 83 height 25
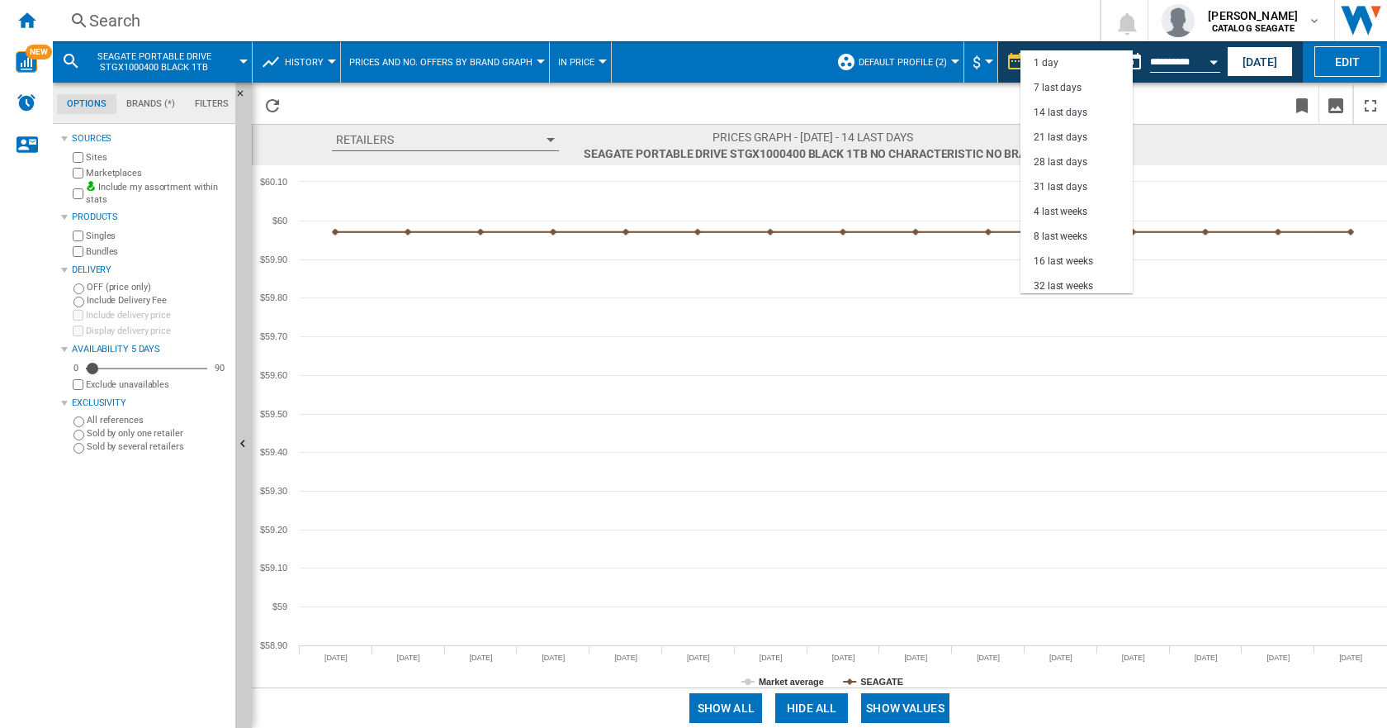
scroll to position [50, 0]
click at [1059, 111] on div "28 last days" at bounding box center [1061, 113] width 54 height 14
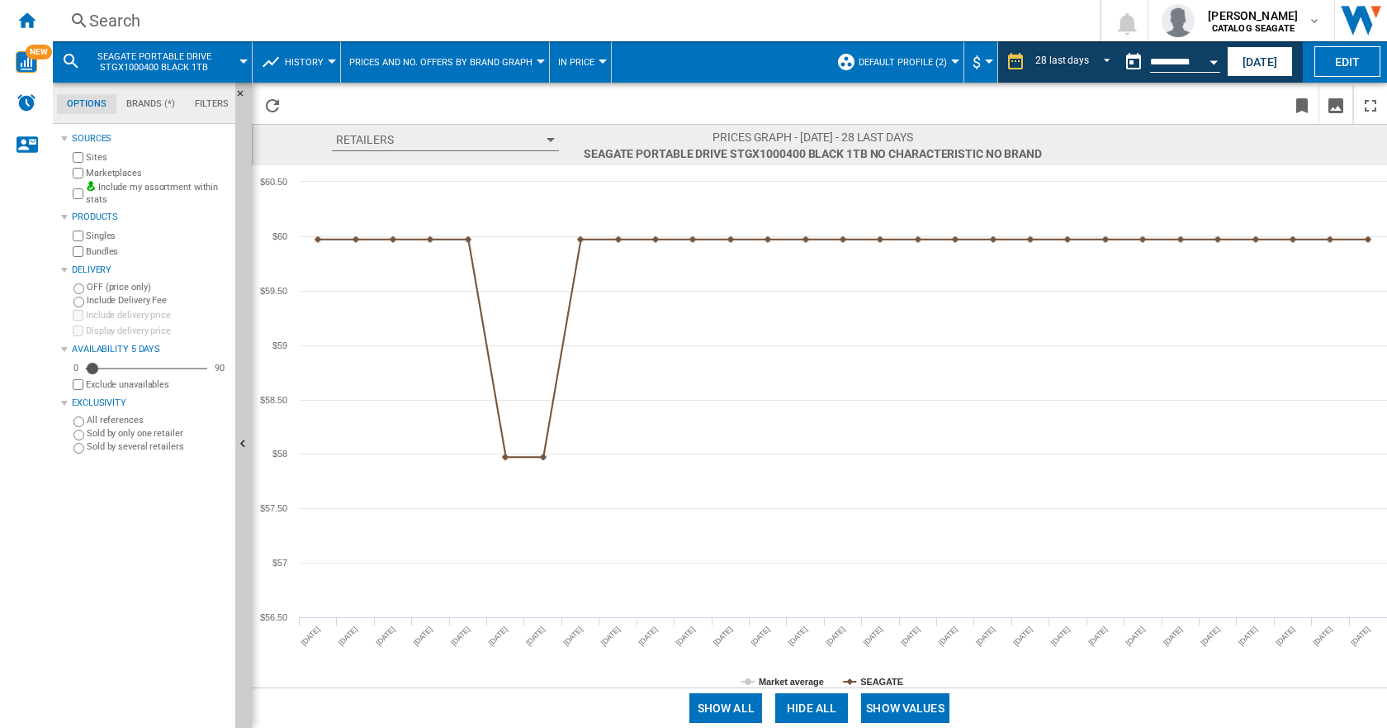
click at [150, 16] on div "Search" at bounding box center [573, 20] width 968 height 23
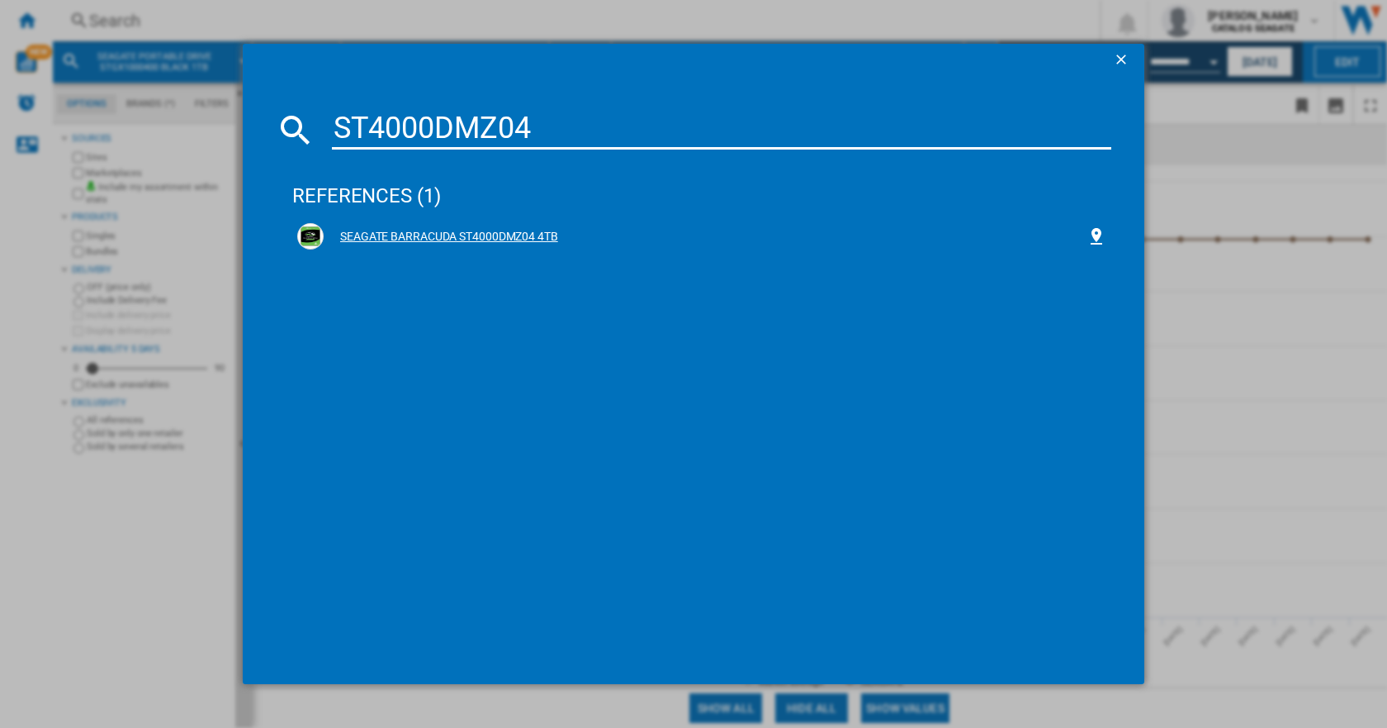
type input "ST4000DMZ04"
click at [370, 235] on div "SEAGATE BARRACUDA ST4000DMZ04 4TB" at bounding box center [705, 237] width 763 height 17
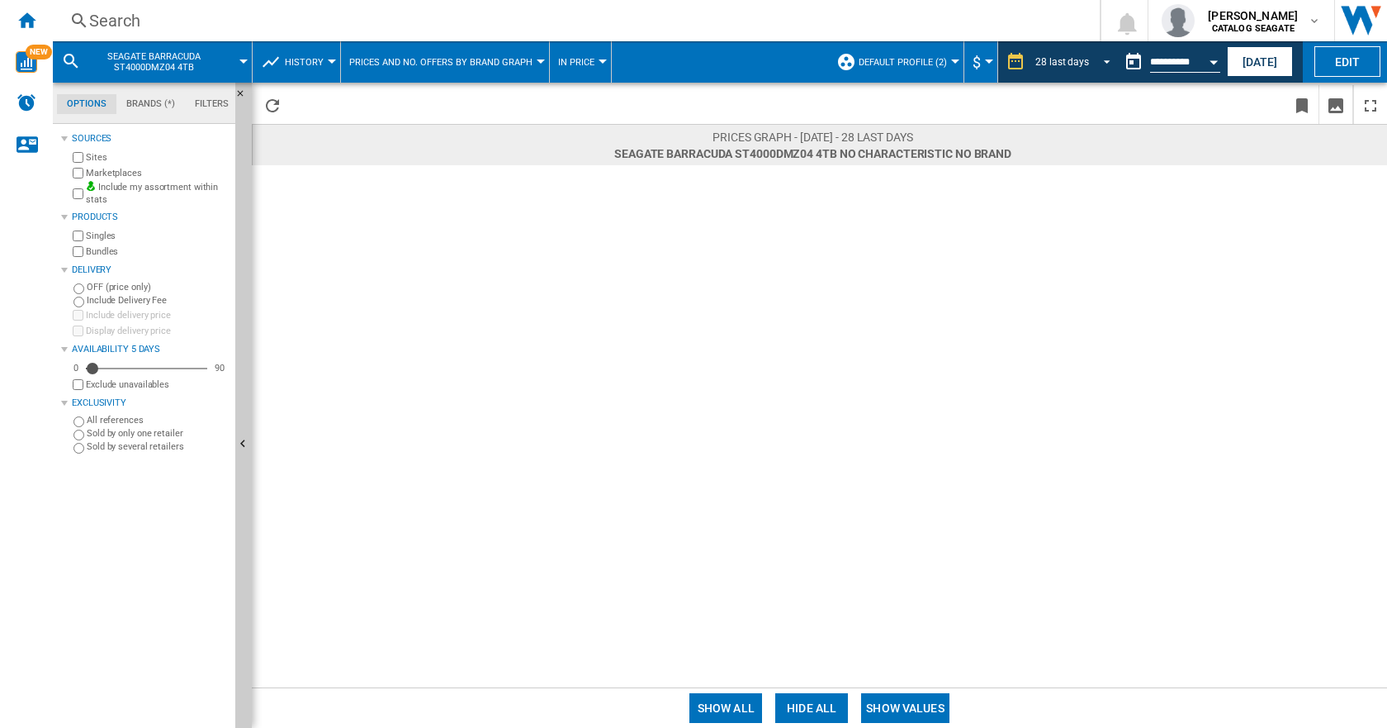
click at [1103, 59] on span "REPORTS.WIZARD.STEPS.REPORT.STEPS.REPORT_OPTIONS.PERIOD: 28 last days" at bounding box center [1103, 60] width 20 height 15
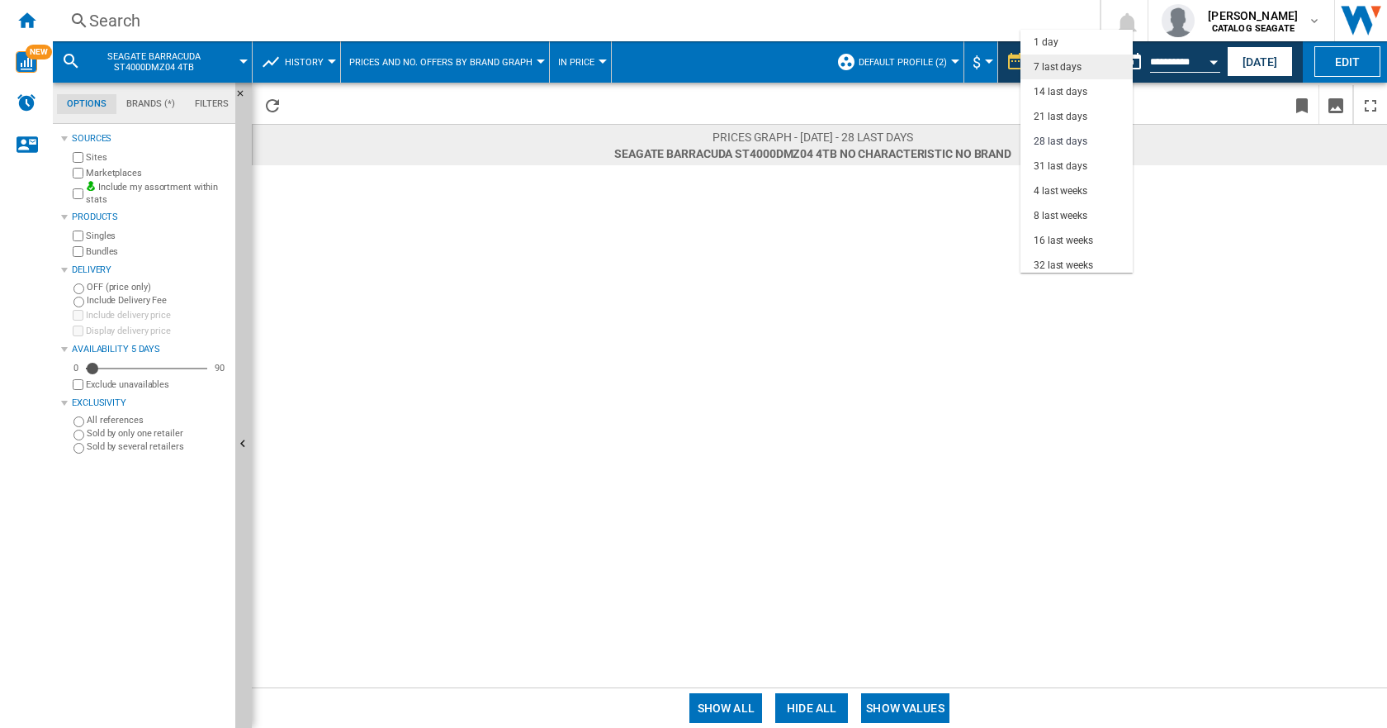
click at [1060, 66] on div "7 last days" at bounding box center [1058, 67] width 48 height 14
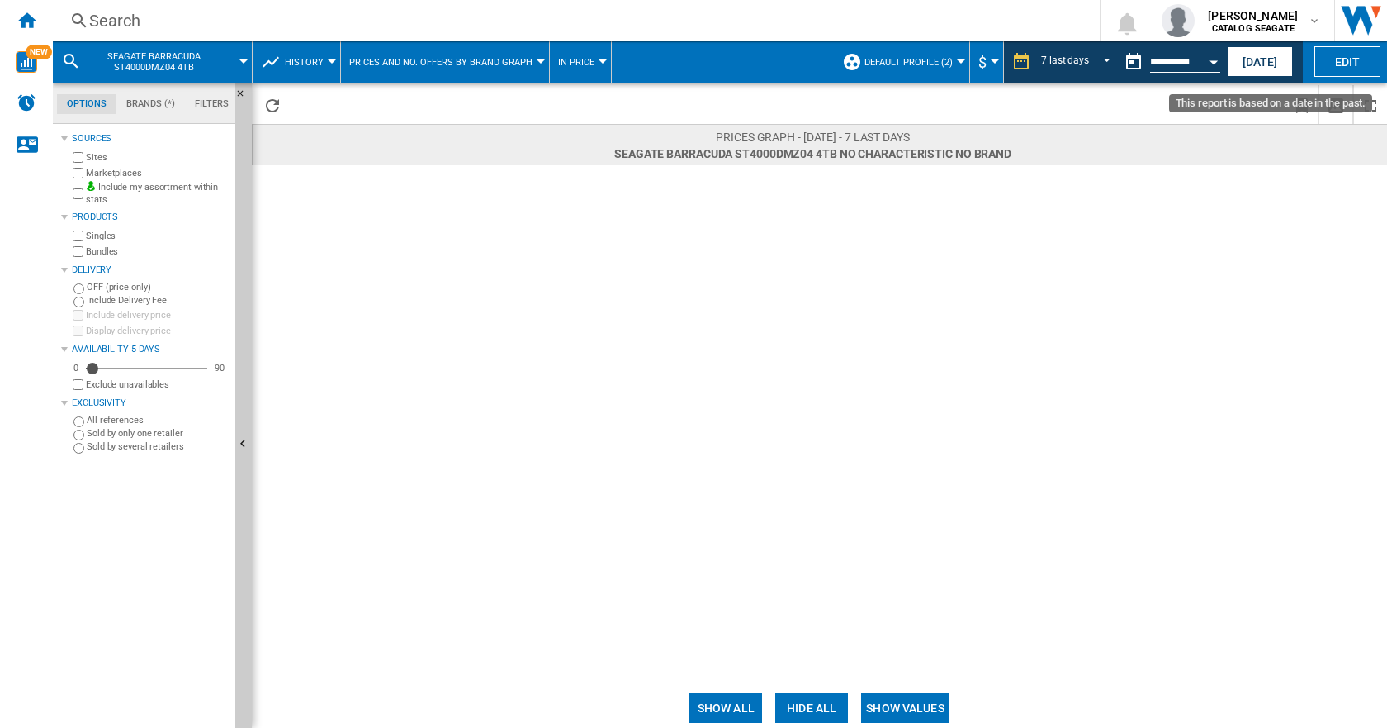
click at [1126, 59] on button "This report is based on a date in the past." at bounding box center [1133, 61] width 33 height 33
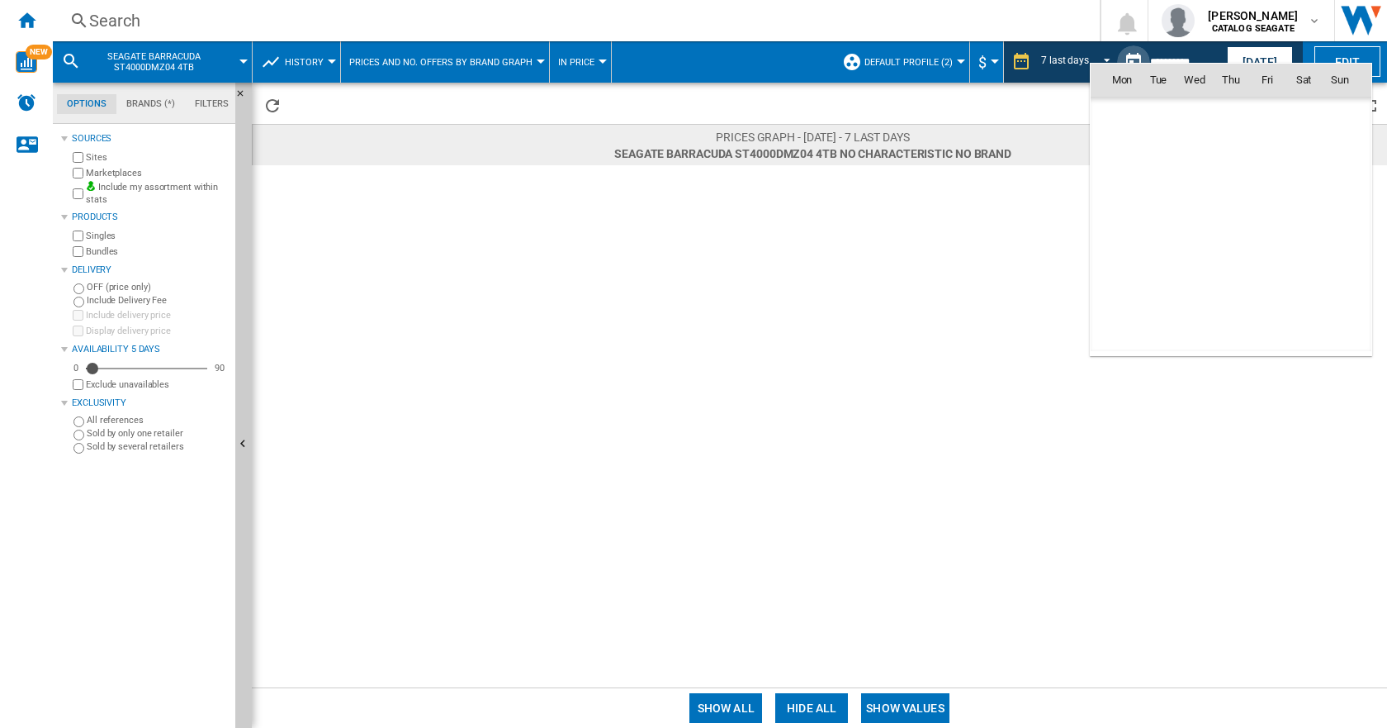
scroll to position [7878, 0]
click at [1269, 116] on span "1" at bounding box center [1267, 115] width 33 height 33
type input "**********"
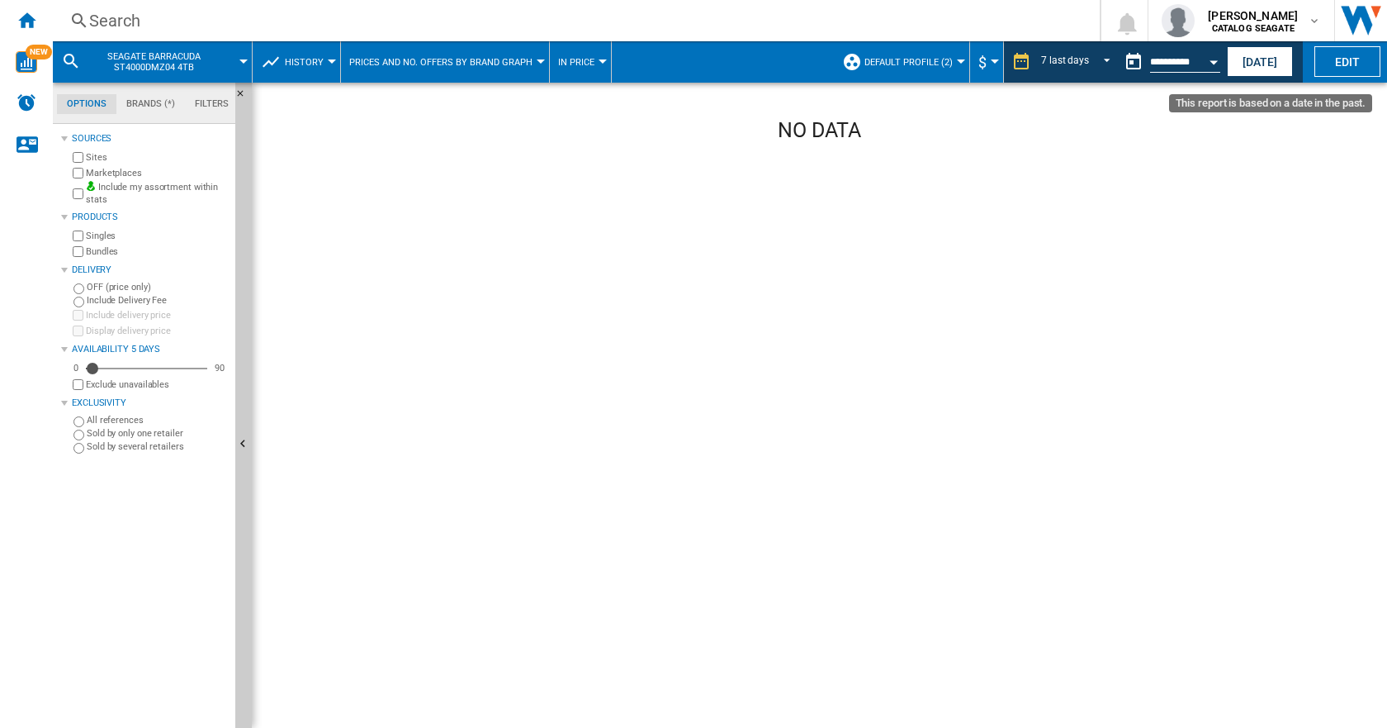
click at [1209, 59] on button "Open calendar" at bounding box center [1214, 60] width 30 height 30
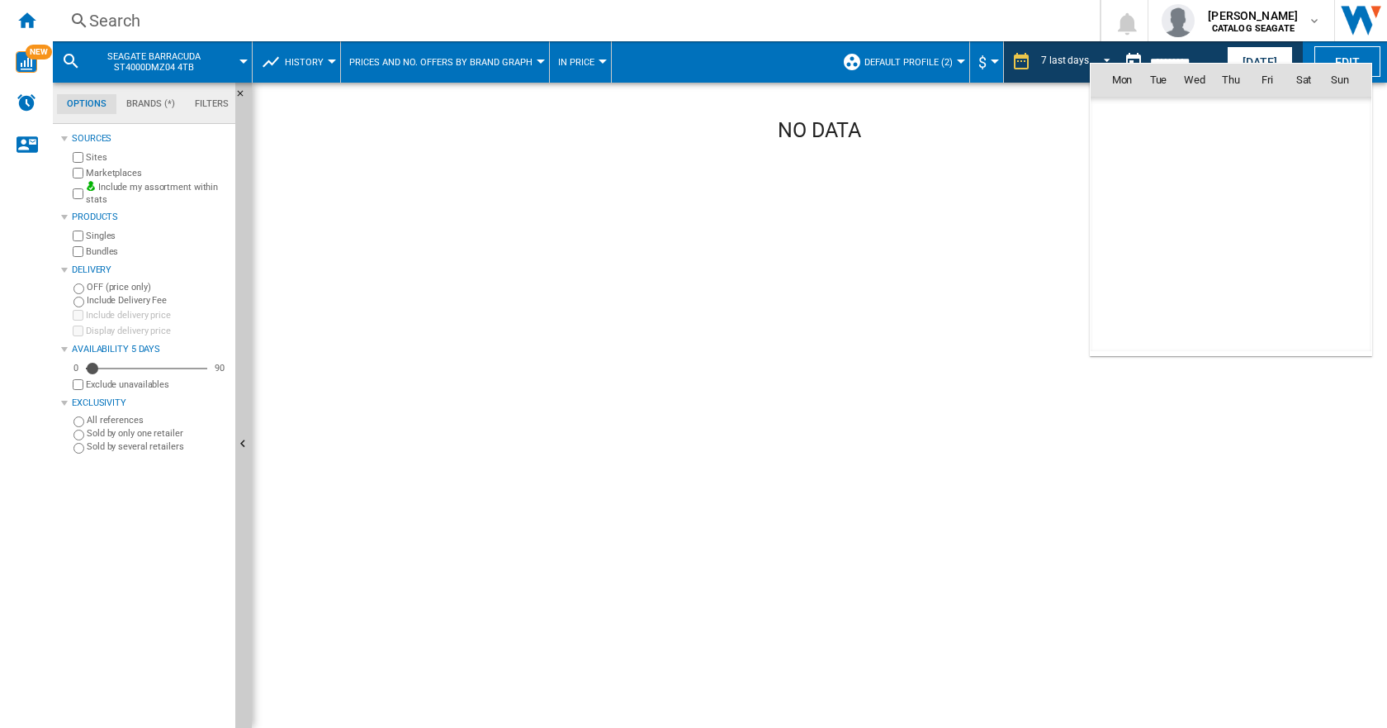
scroll to position [7878, 0]
click at [1329, 254] on span "31" at bounding box center [1340, 261] width 35 height 35
type input "**********"
